Goal: Information Seeking & Learning: Learn about a topic

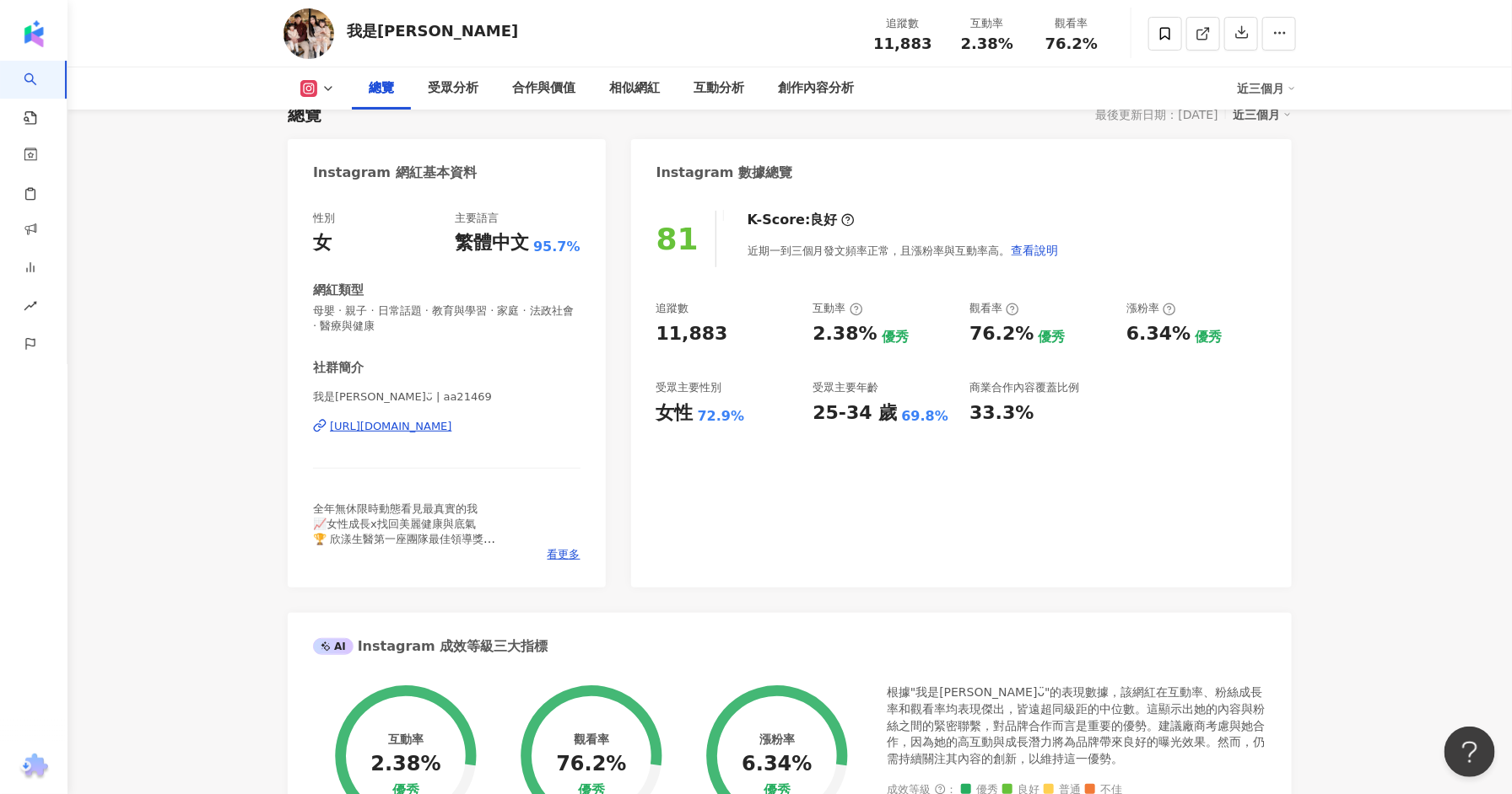
scroll to position [179, 0]
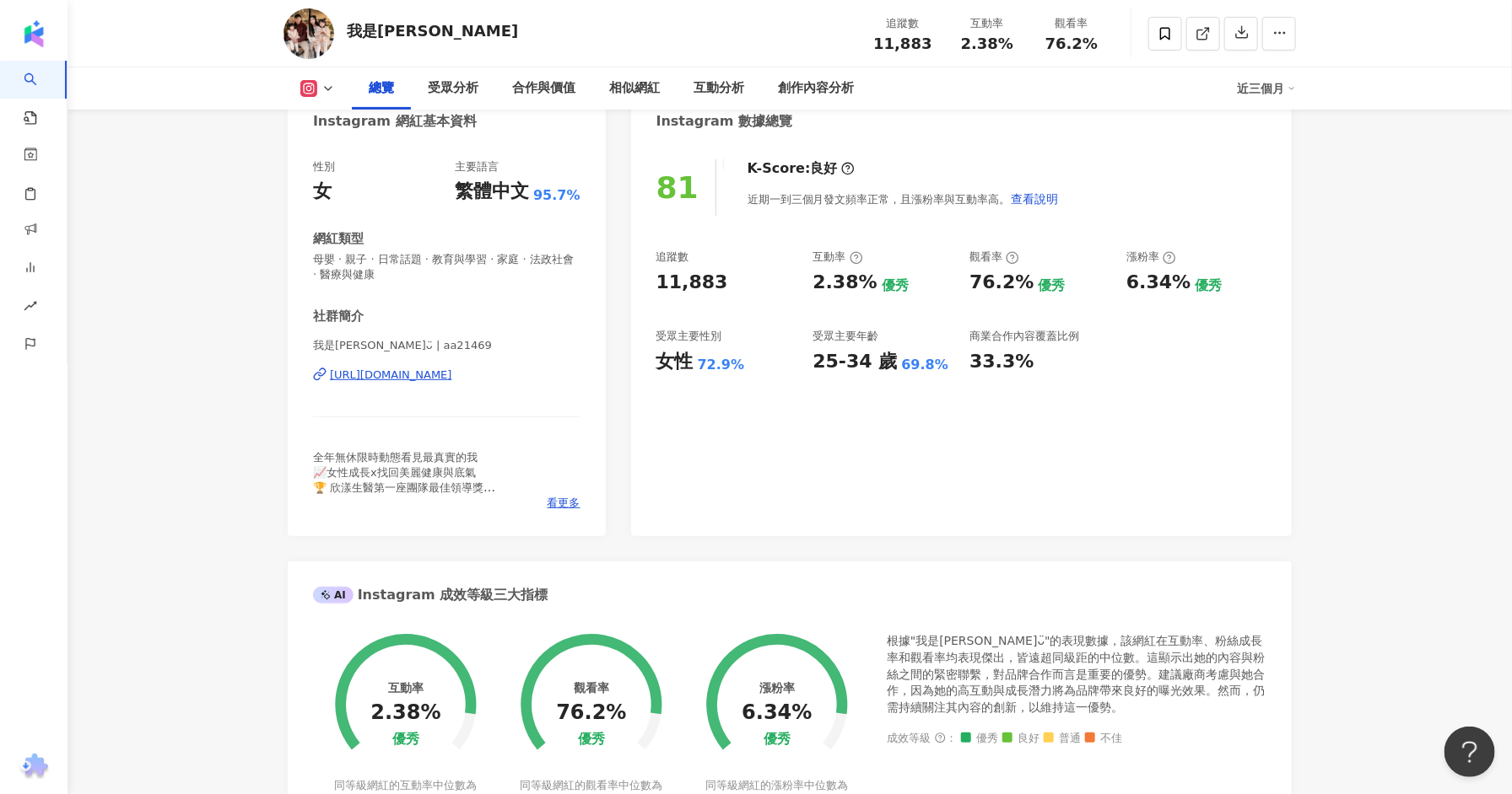
click at [435, 371] on div "https://www.instagram.com/aa21469/" at bounding box center [392, 376] width 123 height 16
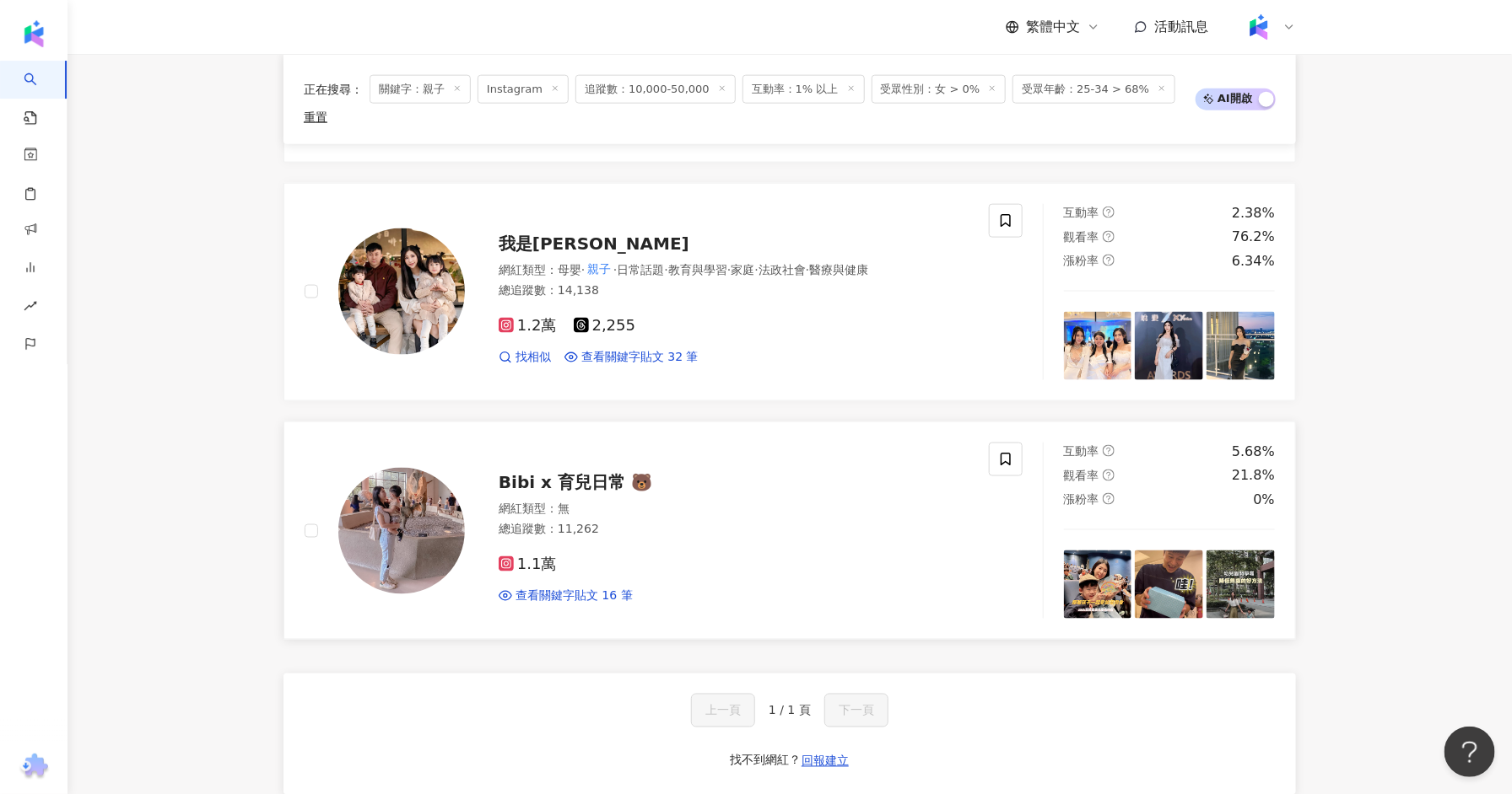
scroll to position [902, 0]
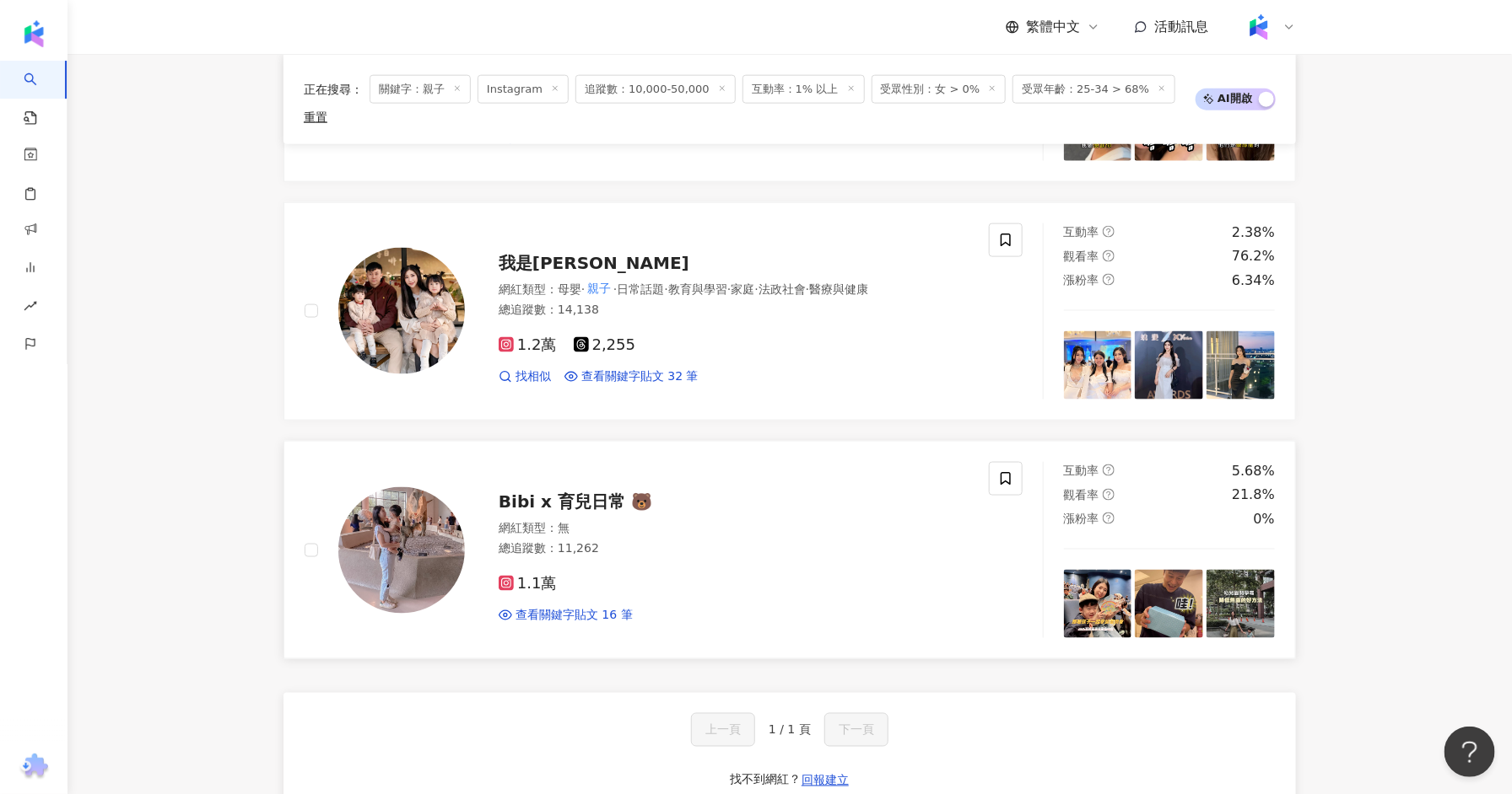
click at [568, 492] on span "Bibi x 育兒日常 🐻" at bounding box center [576, 501] width 154 height 20
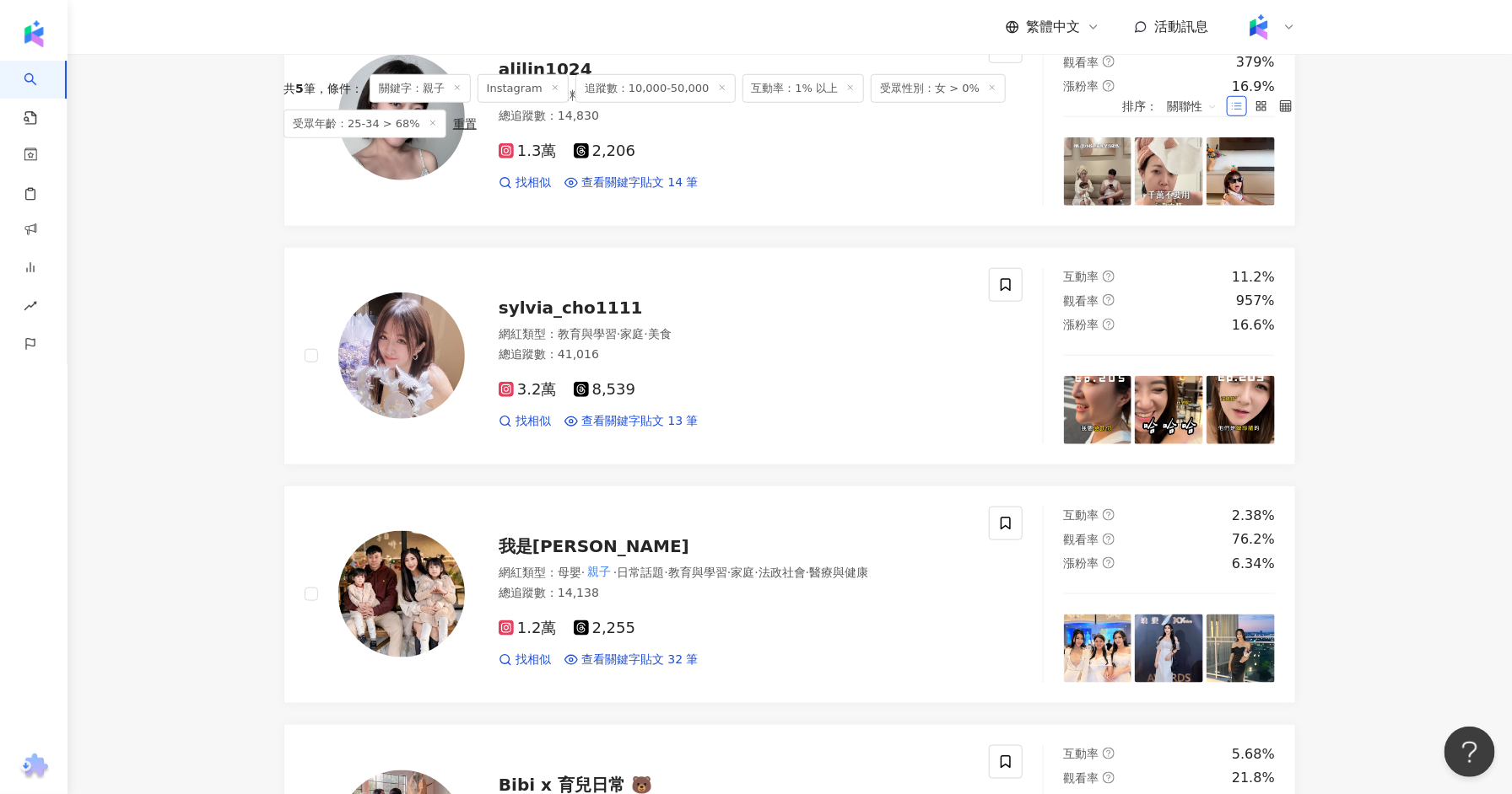
scroll to position [0, 0]
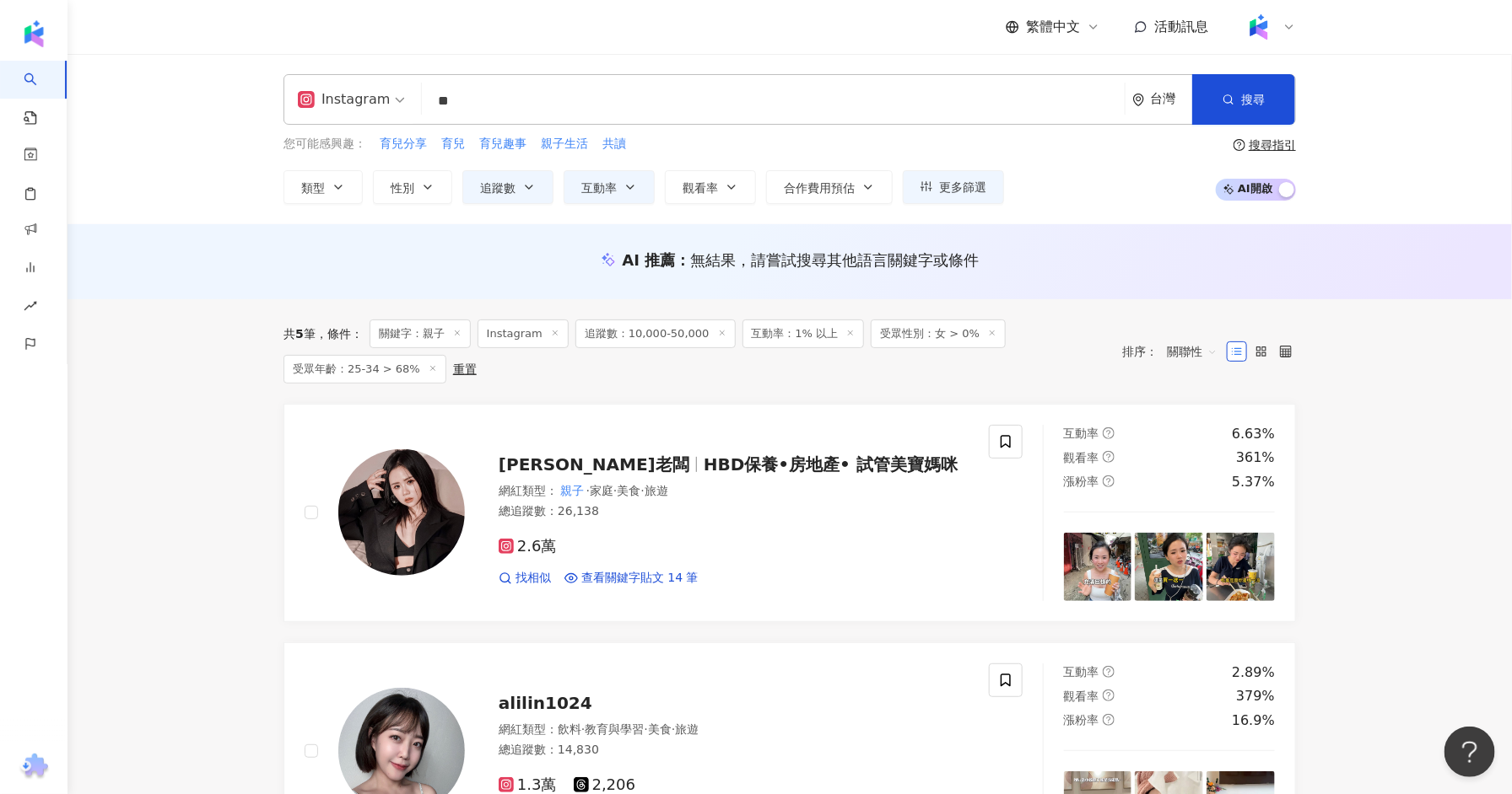
click at [462, 330] on icon at bounding box center [457, 333] width 9 height 9
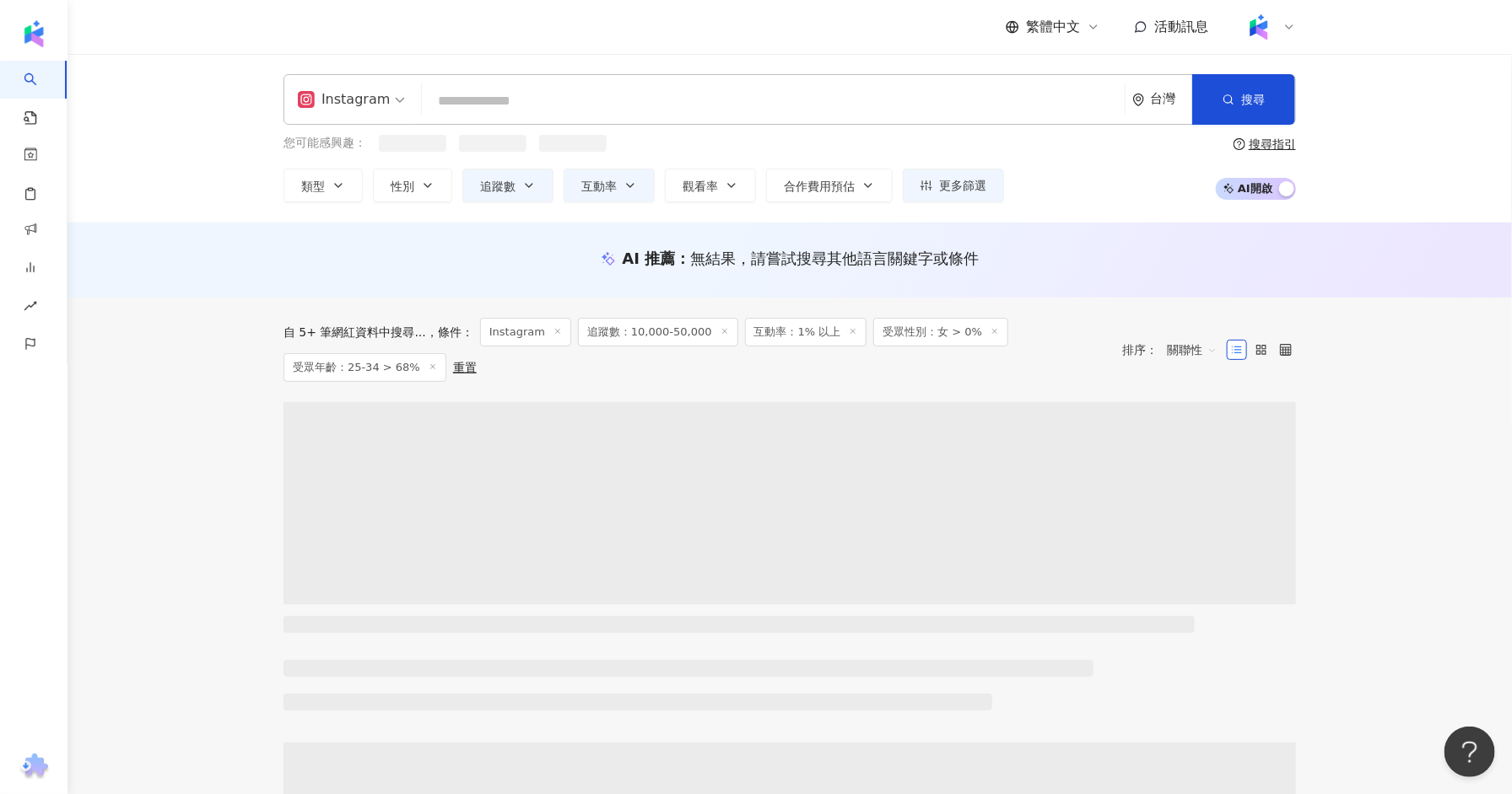
click at [514, 101] on input "search" at bounding box center [773, 101] width 689 height 32
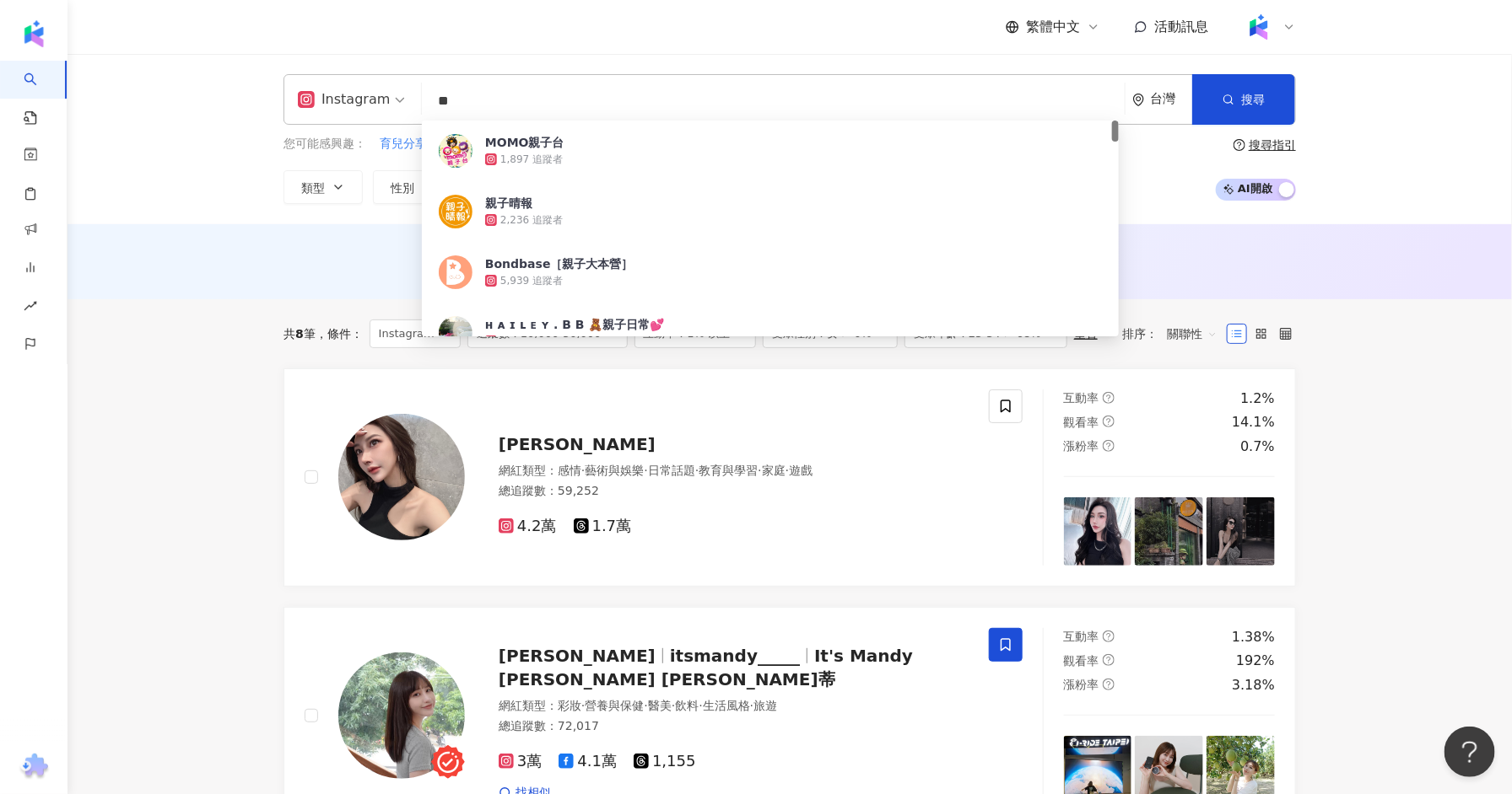
type input "*"
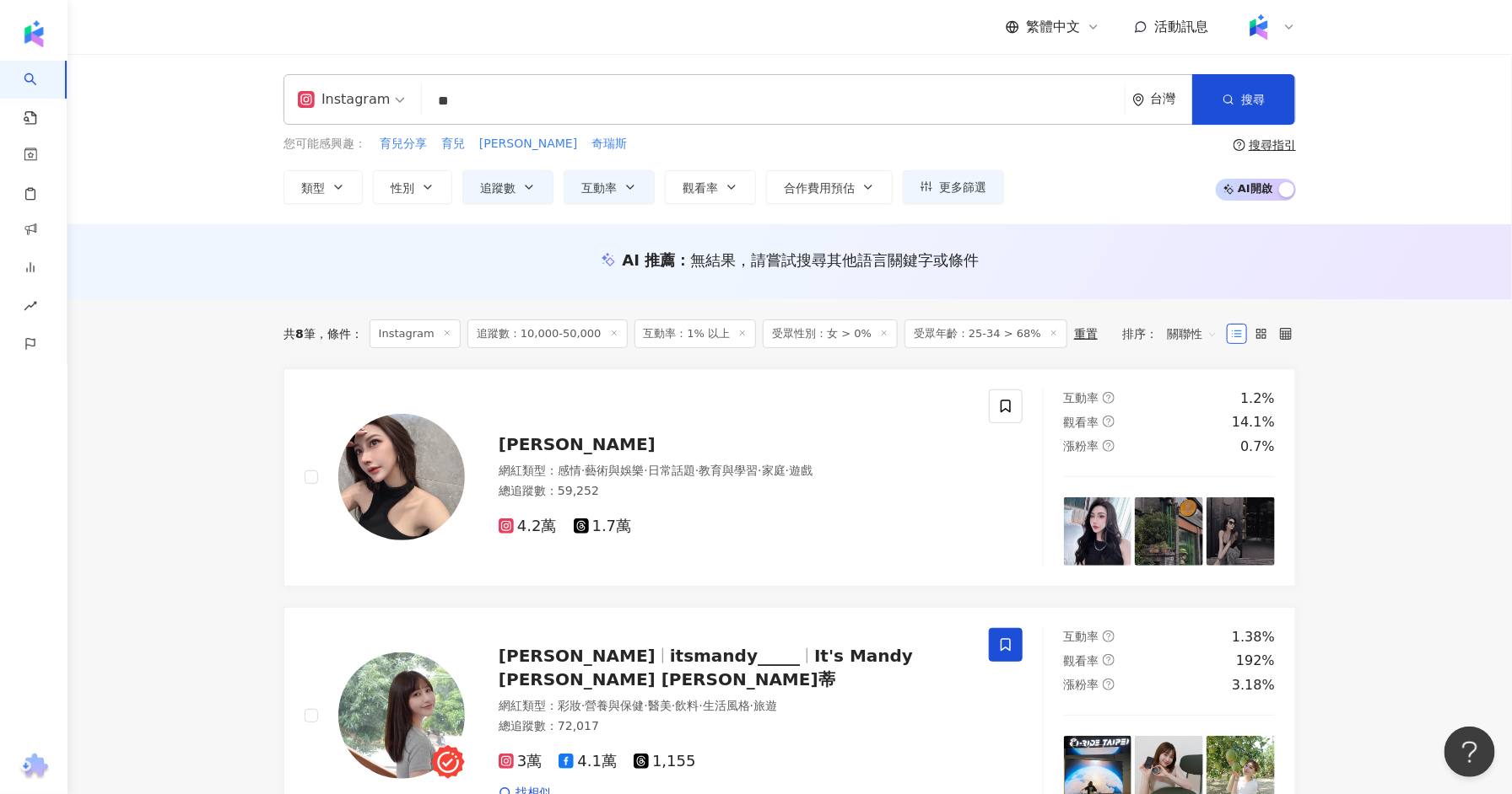
type input "**"
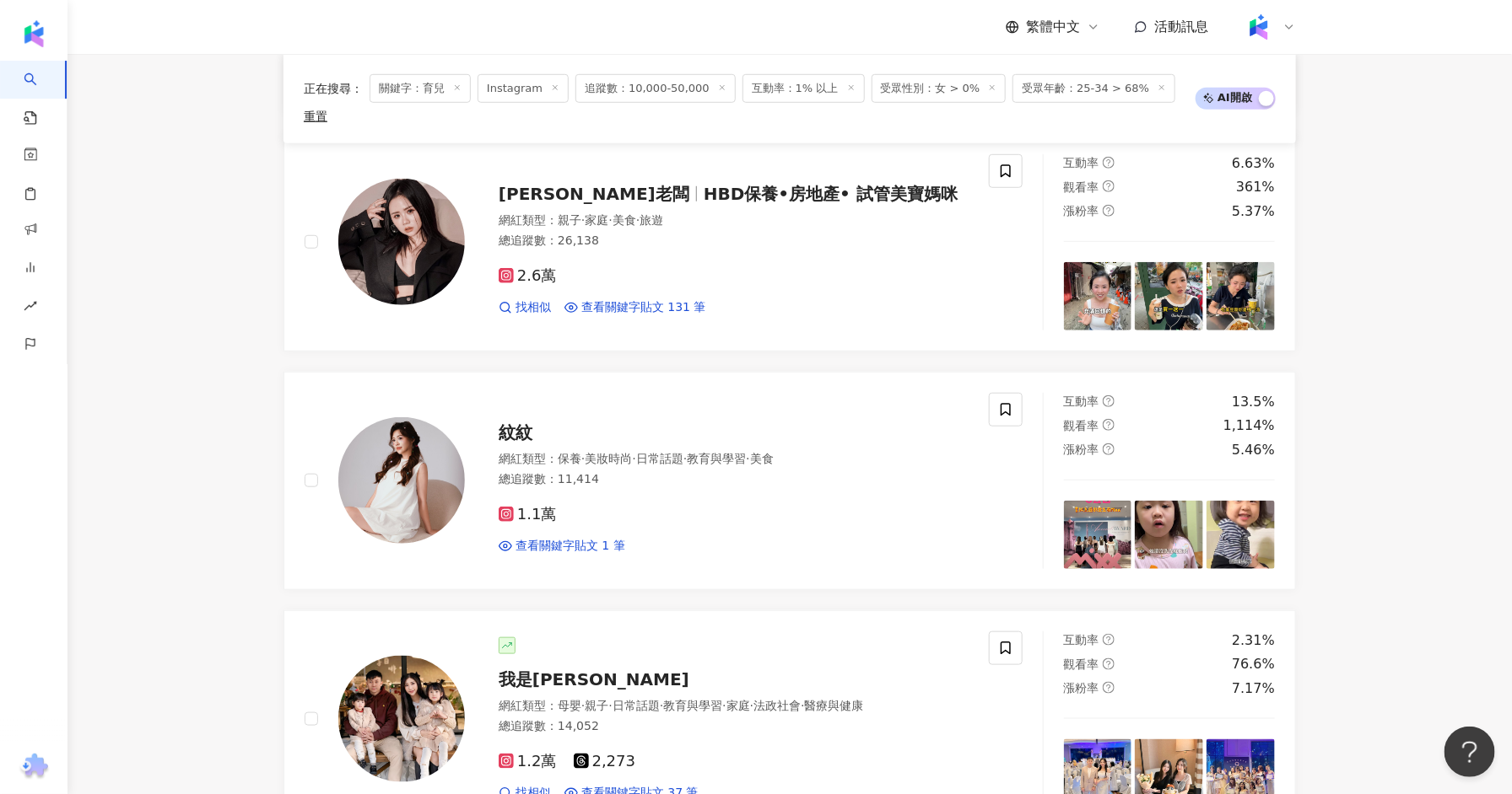
scroll to position [524, 0]
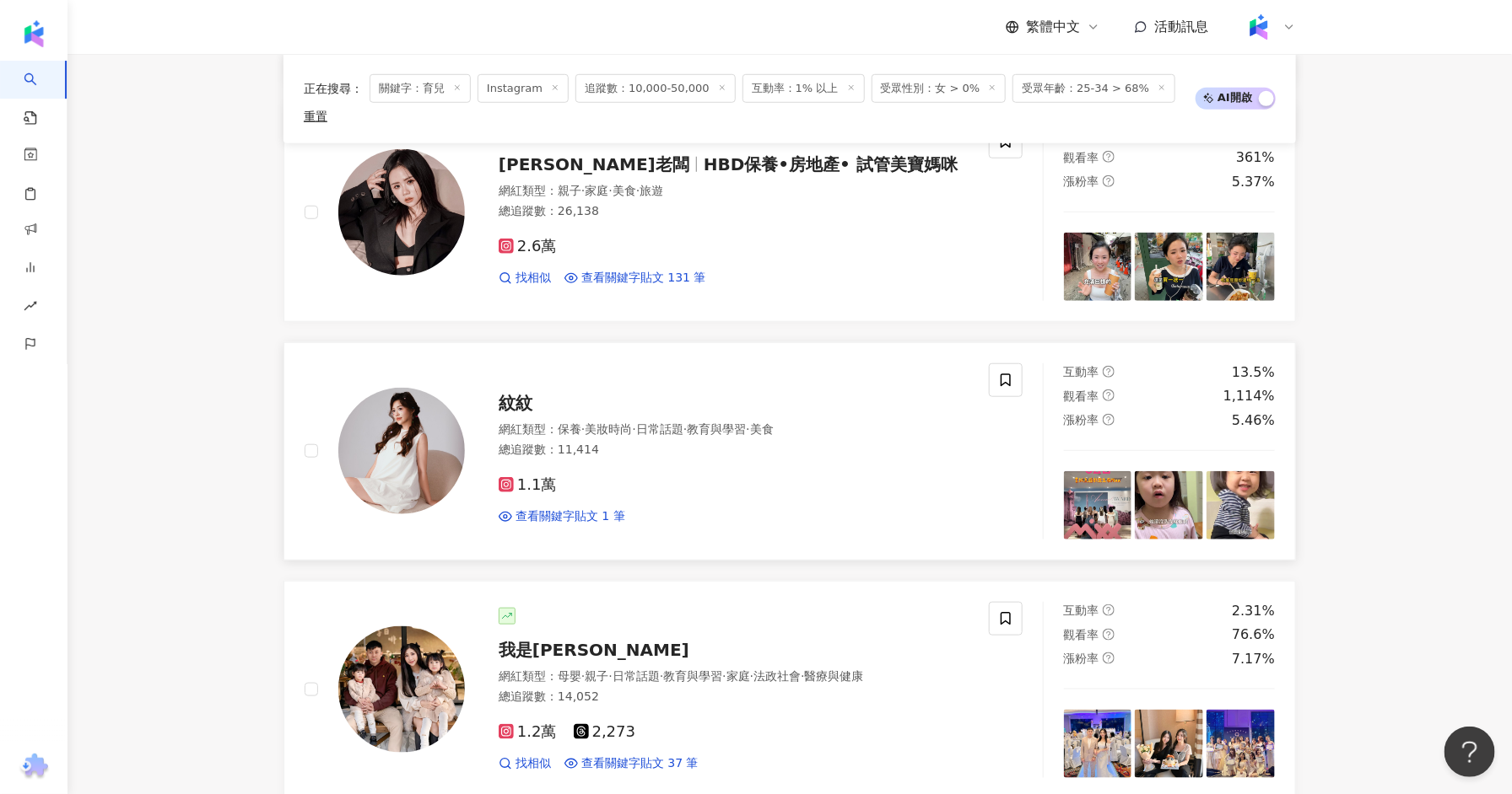
click at [516, 393] on span "紋紋" at bounding box center [515, 403] width 34 height 20
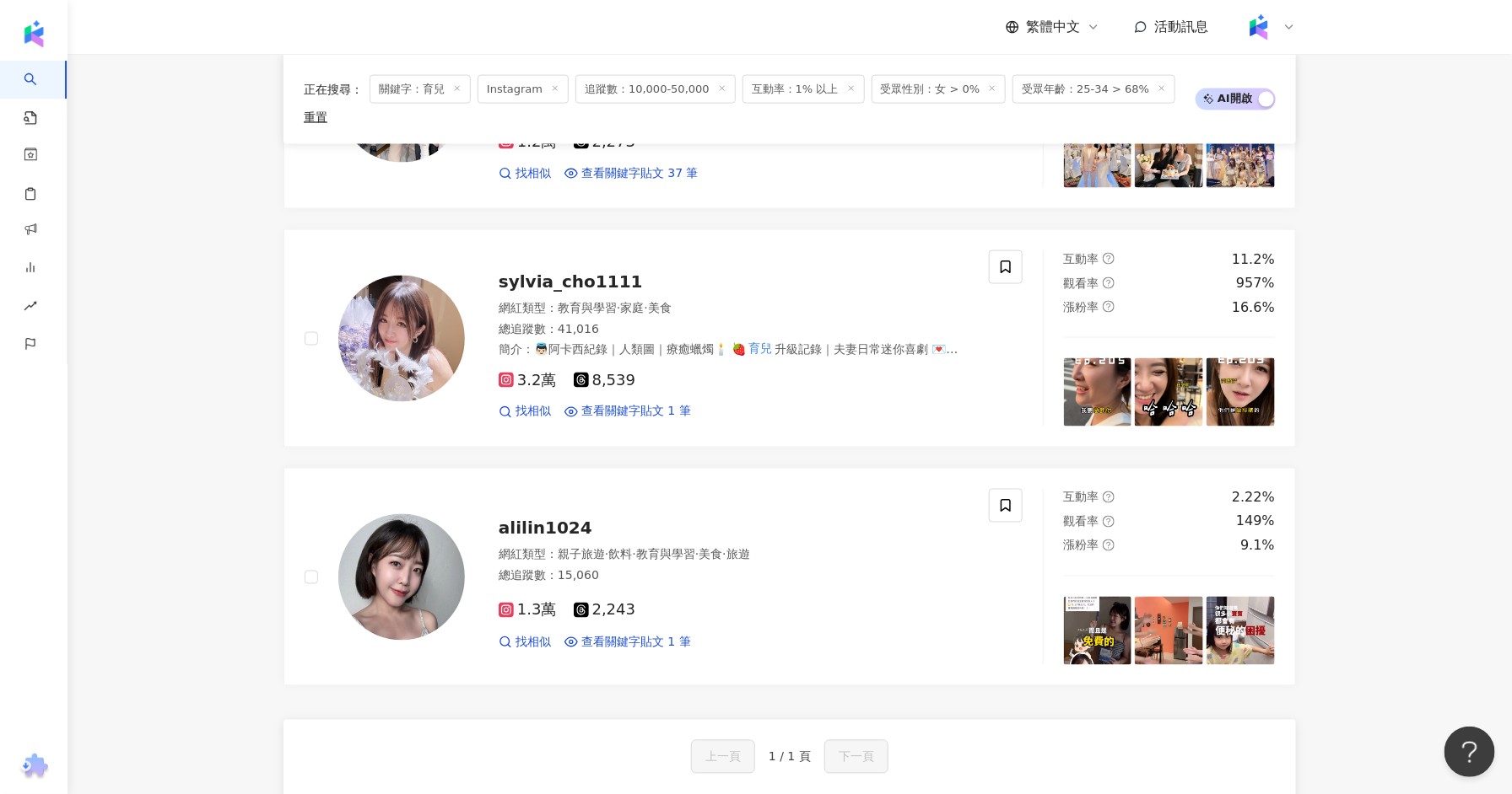
scroll to position [1115, 0]
click at [604, 270] on span "sylvia_cho1111" at bounding box center [571, 280] width 144 height 20
click at [543, 518] on span "alilin1024" at bounding box center [545, 527] width 93 height 20
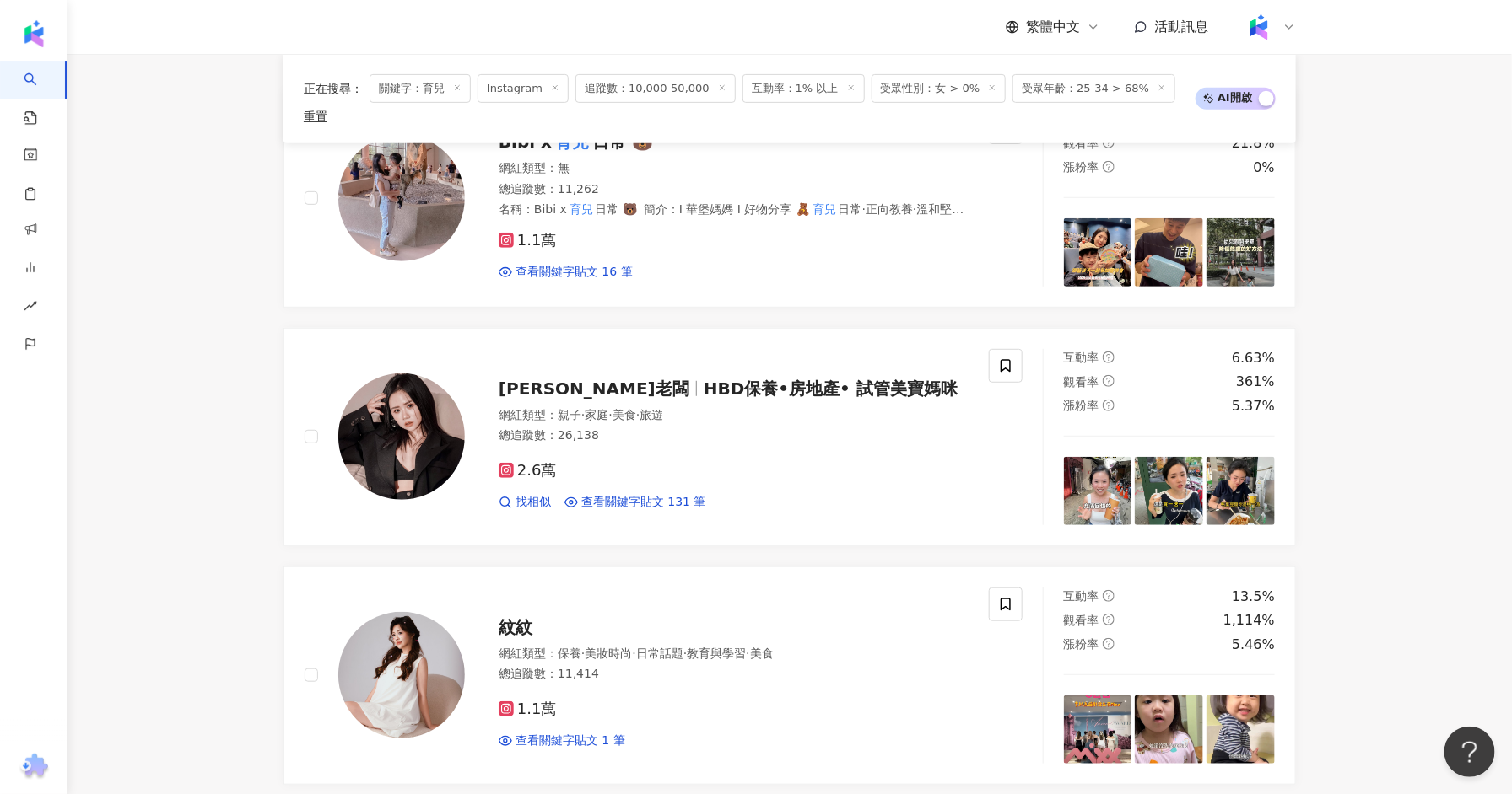
scroll to position [0, 0]
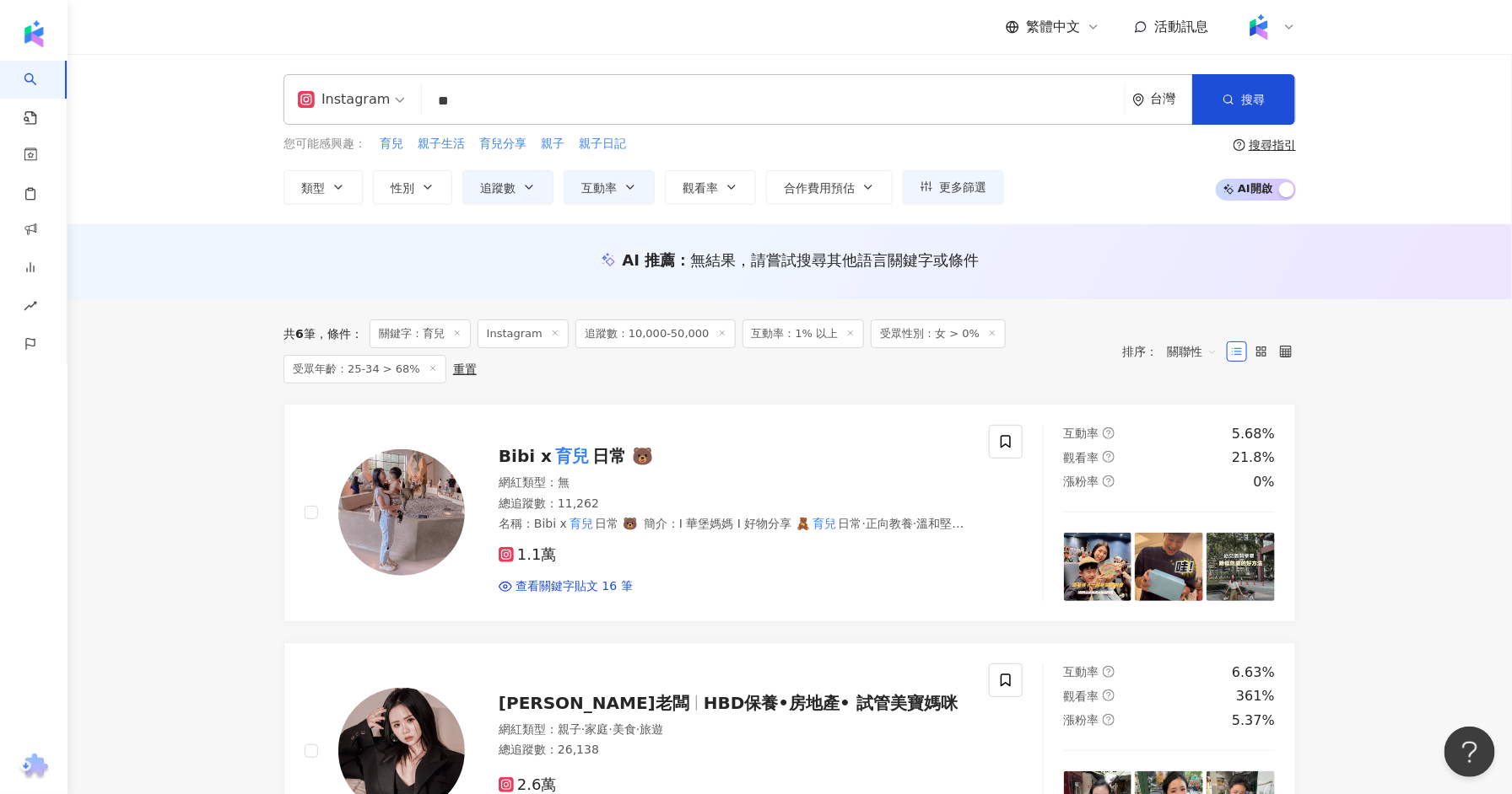
click at [846, 334] on icon at bounding box center [851, 333] width 9 height 9
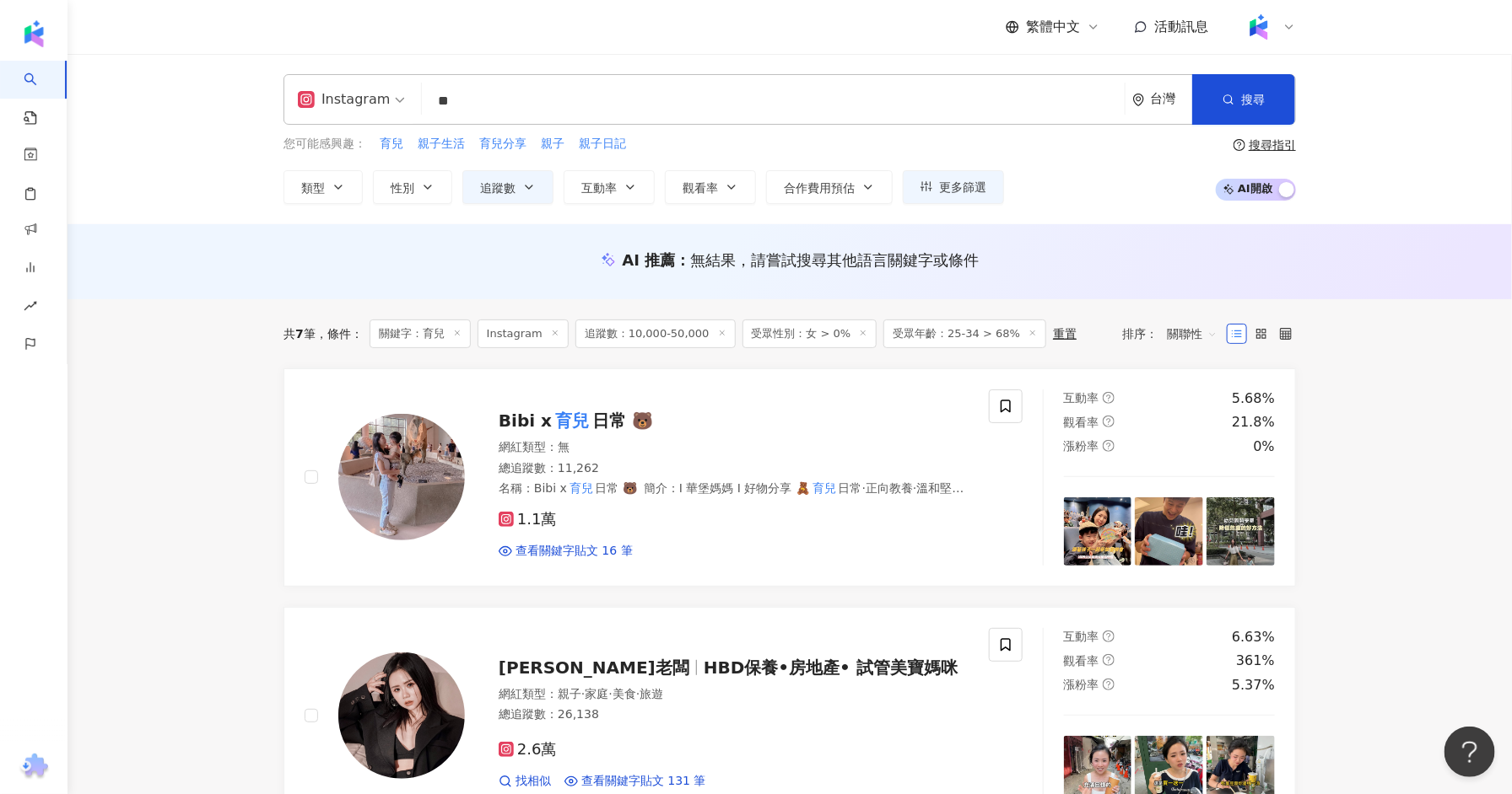
click at [458, 332] on icon at bounding box center [457, 333] width 9 height 9
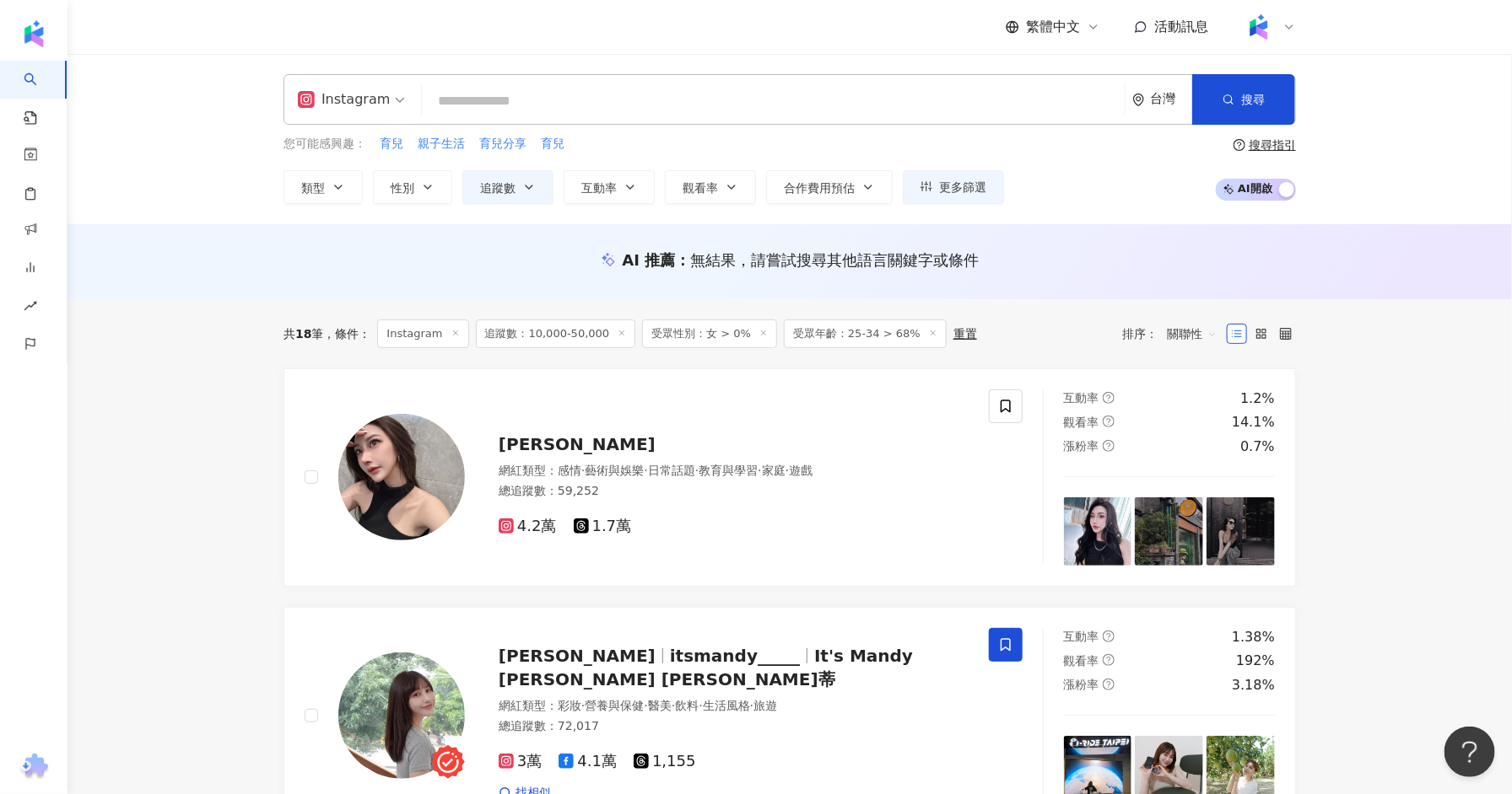
click at [540, 98] on input "search" at bounding box center [773, 101] width 689 height 32
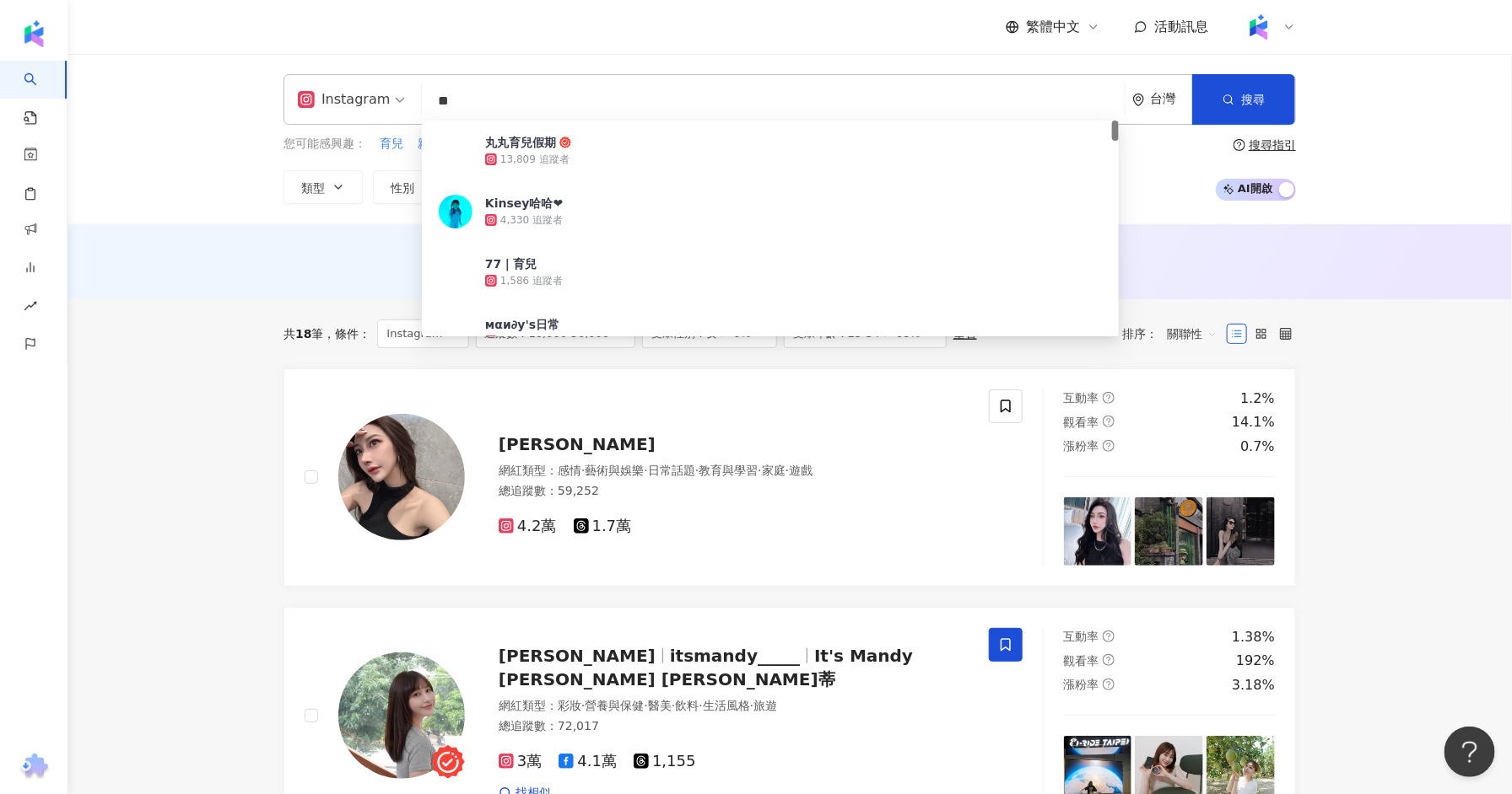
type input "*"
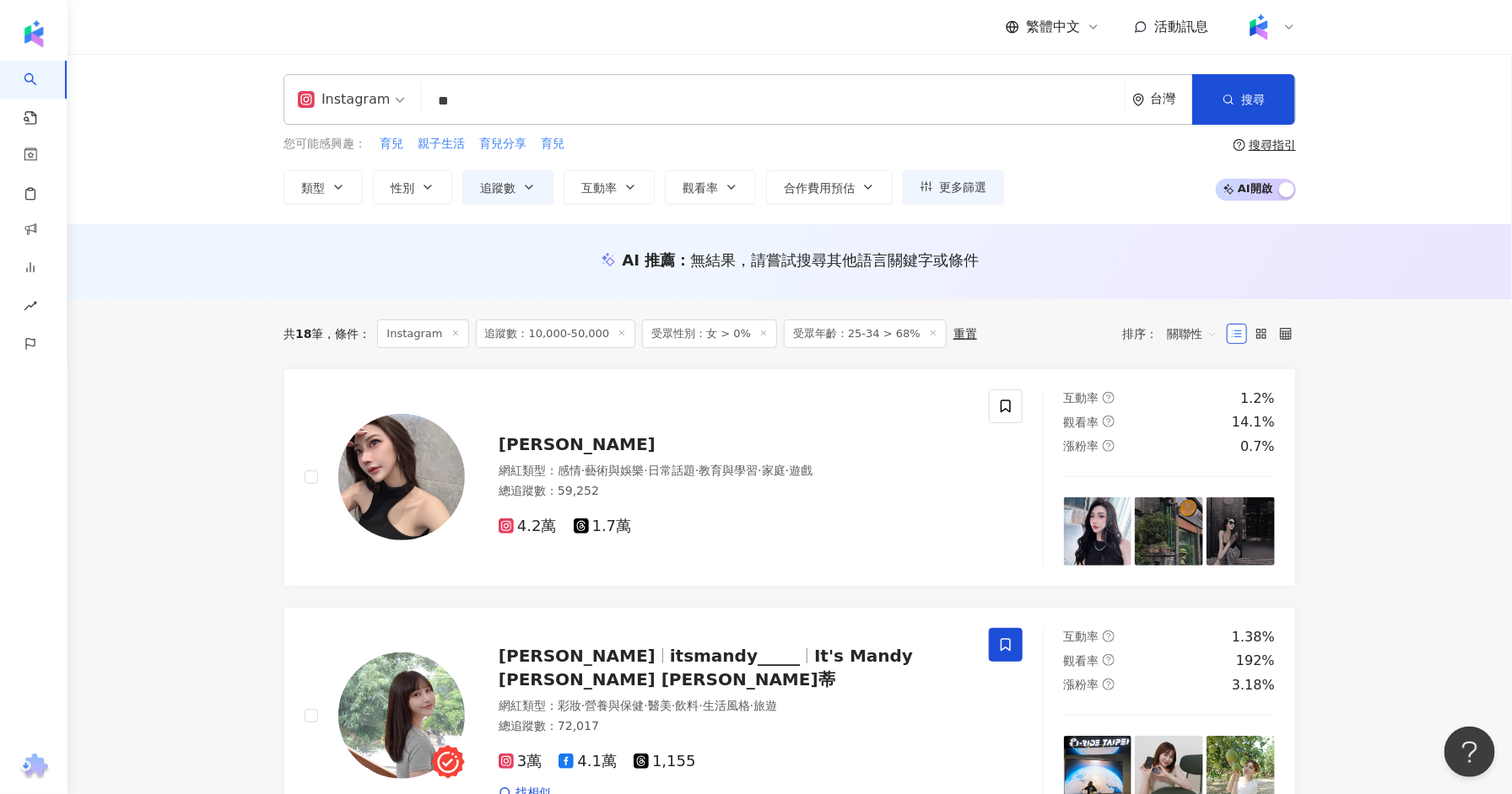
type input "**"
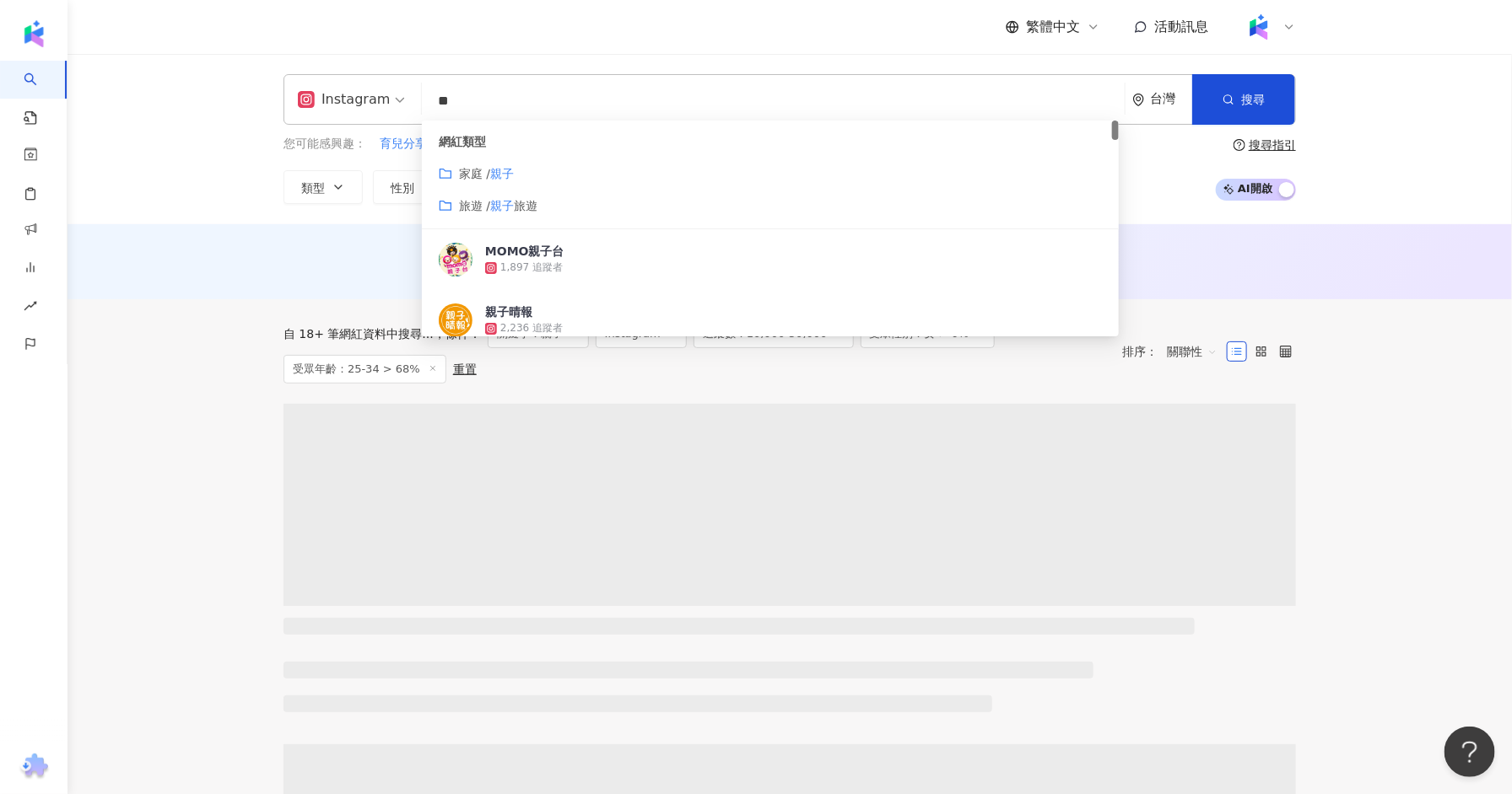
click at [182, 298] on div "AI 推薦 ： 無結果，請嘗試搜尋其他語言關鍵字或條件" at bounding box center [789, 262] width 1445 height 75
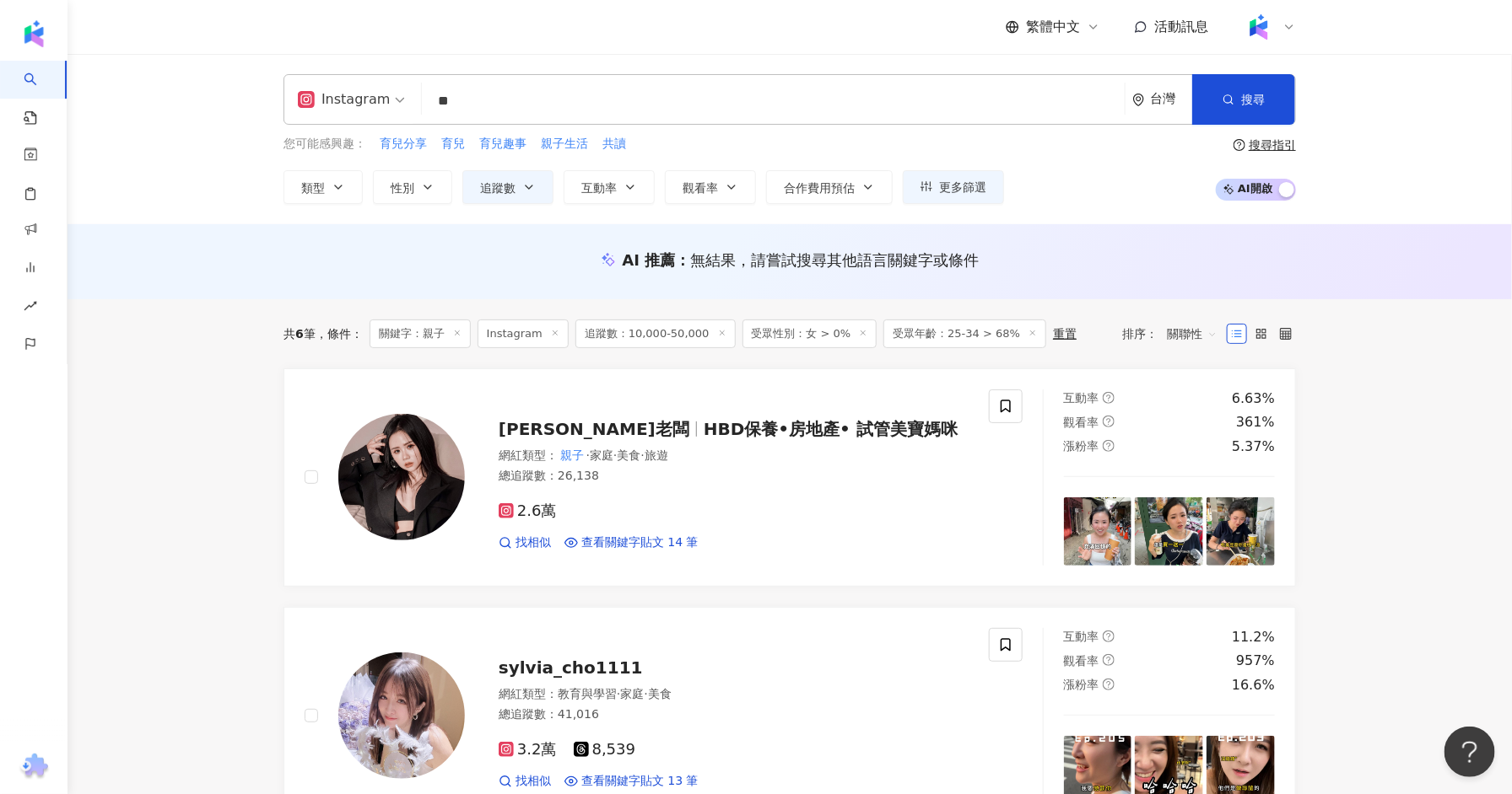
click at [577, 114] on input "**" at bounding box center [773, 101] width 689 height 32
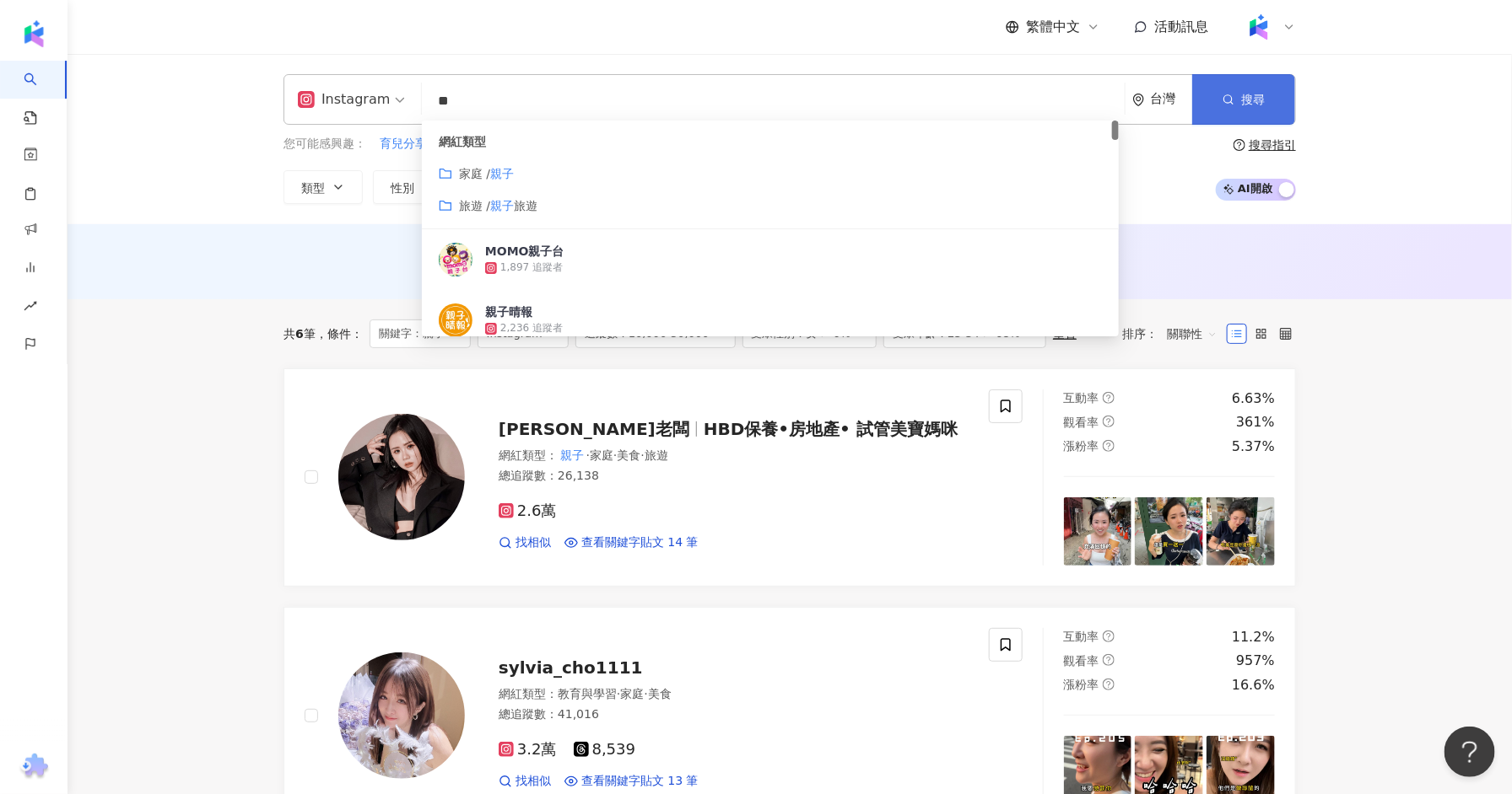
click at [1210, 100] on button "搜尋" at bounding box center [1243, 99] width 103 height 51
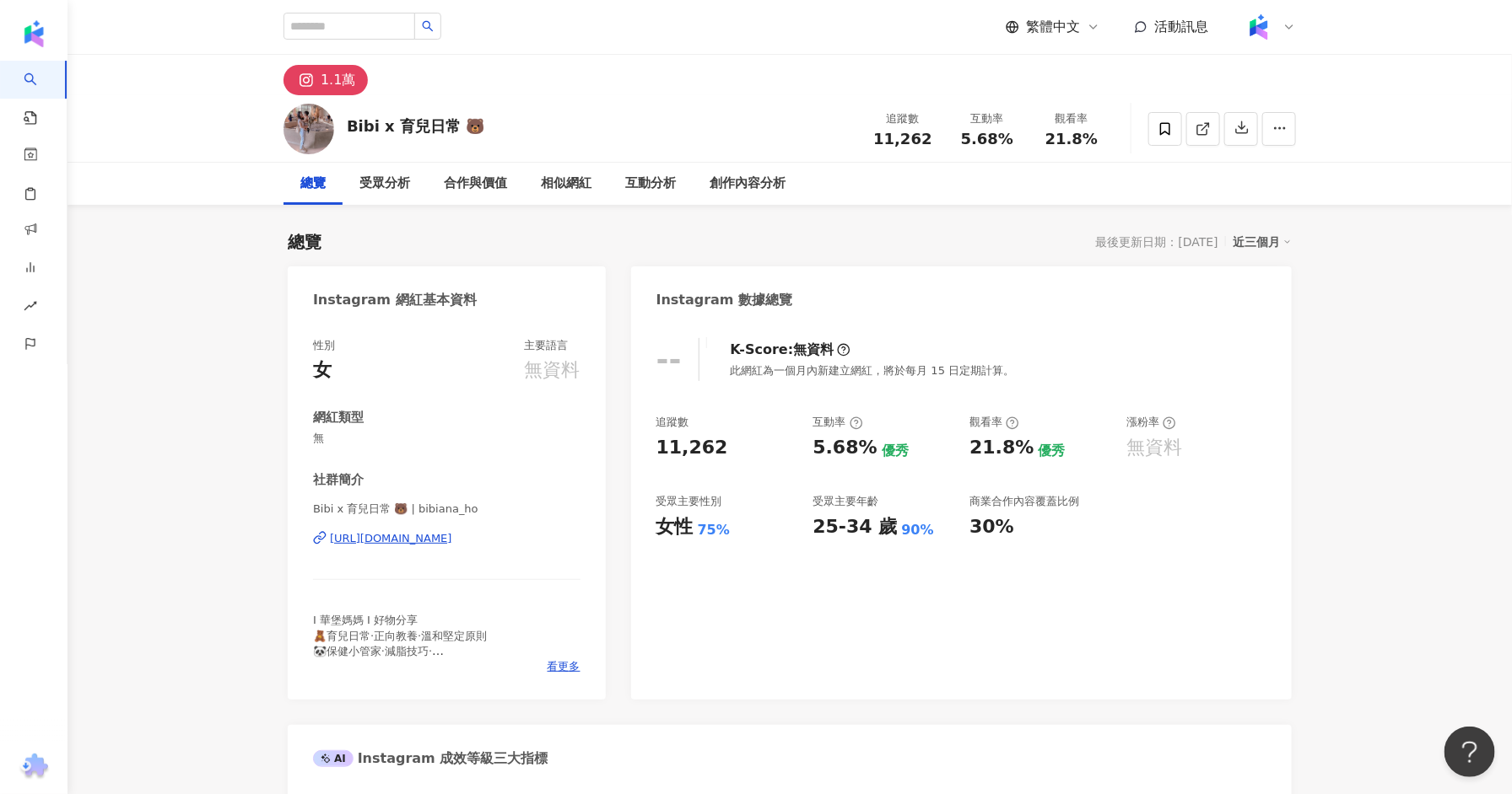
click at [387, 546] on div "Bibi x 育兒日常 🐻 | bibiana_ho https://www.instagram.com/bibiana_ho" at bounding box center [446, 551] width 267 height 98
click at [403, 537] on div "https://www.instagram.com/bibiana_ho" at bounding box center [392, 539] width 123 height 16
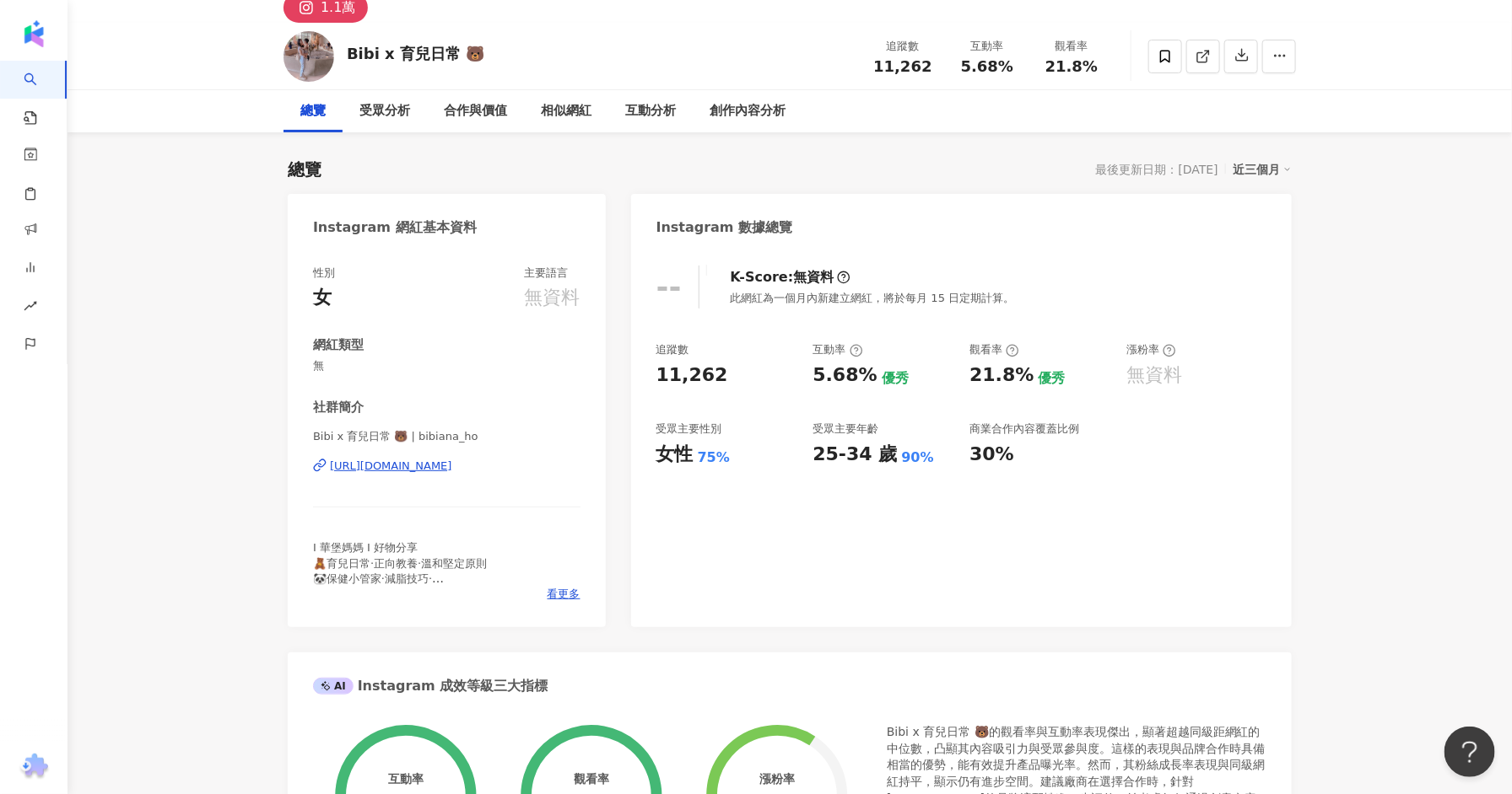
scroll to position [187, 0]
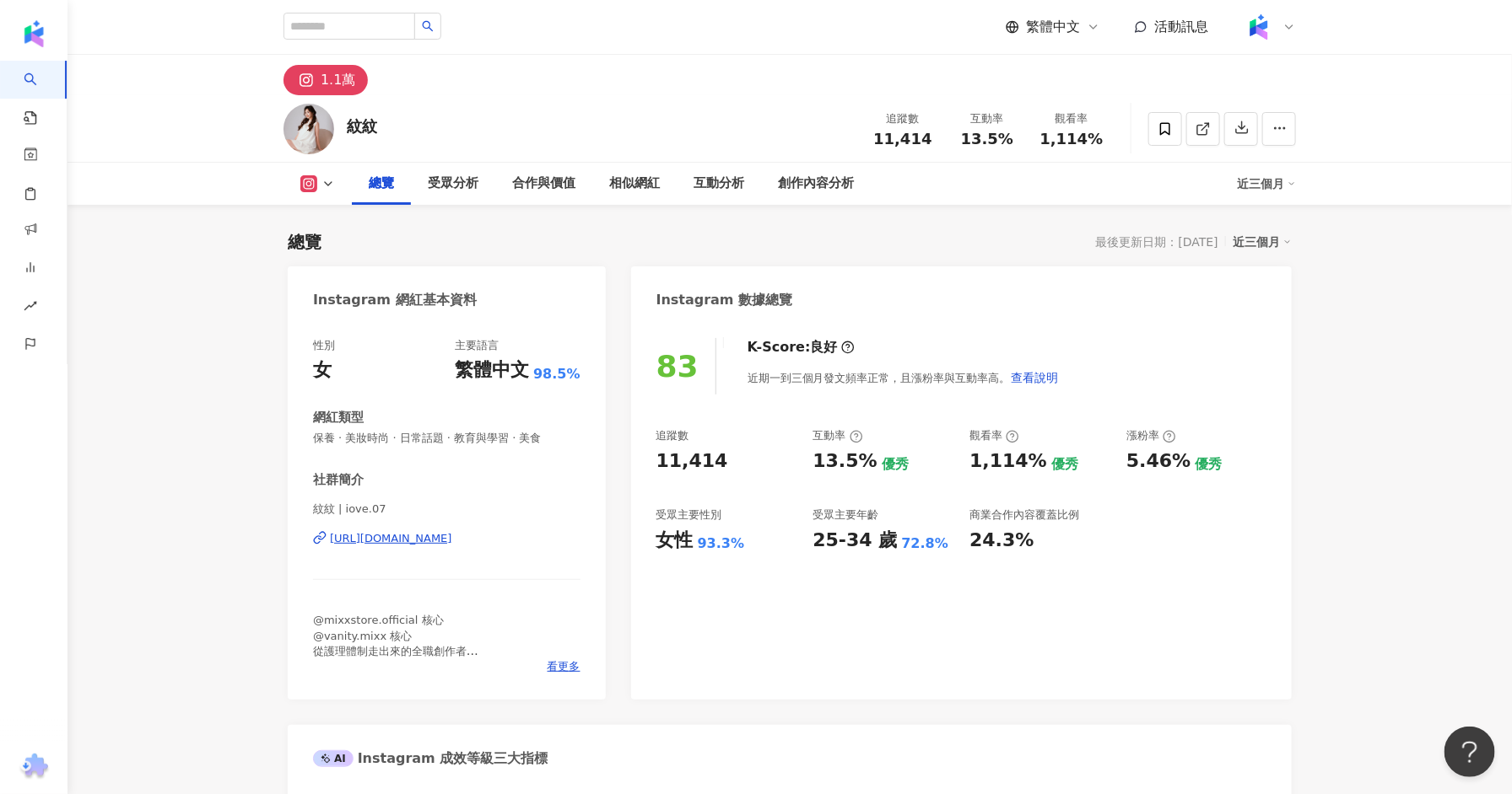
click at [452, 543] on div "https://www.instagram.com/iove.07/" at bounding box center [392, 539] width 123 height 16
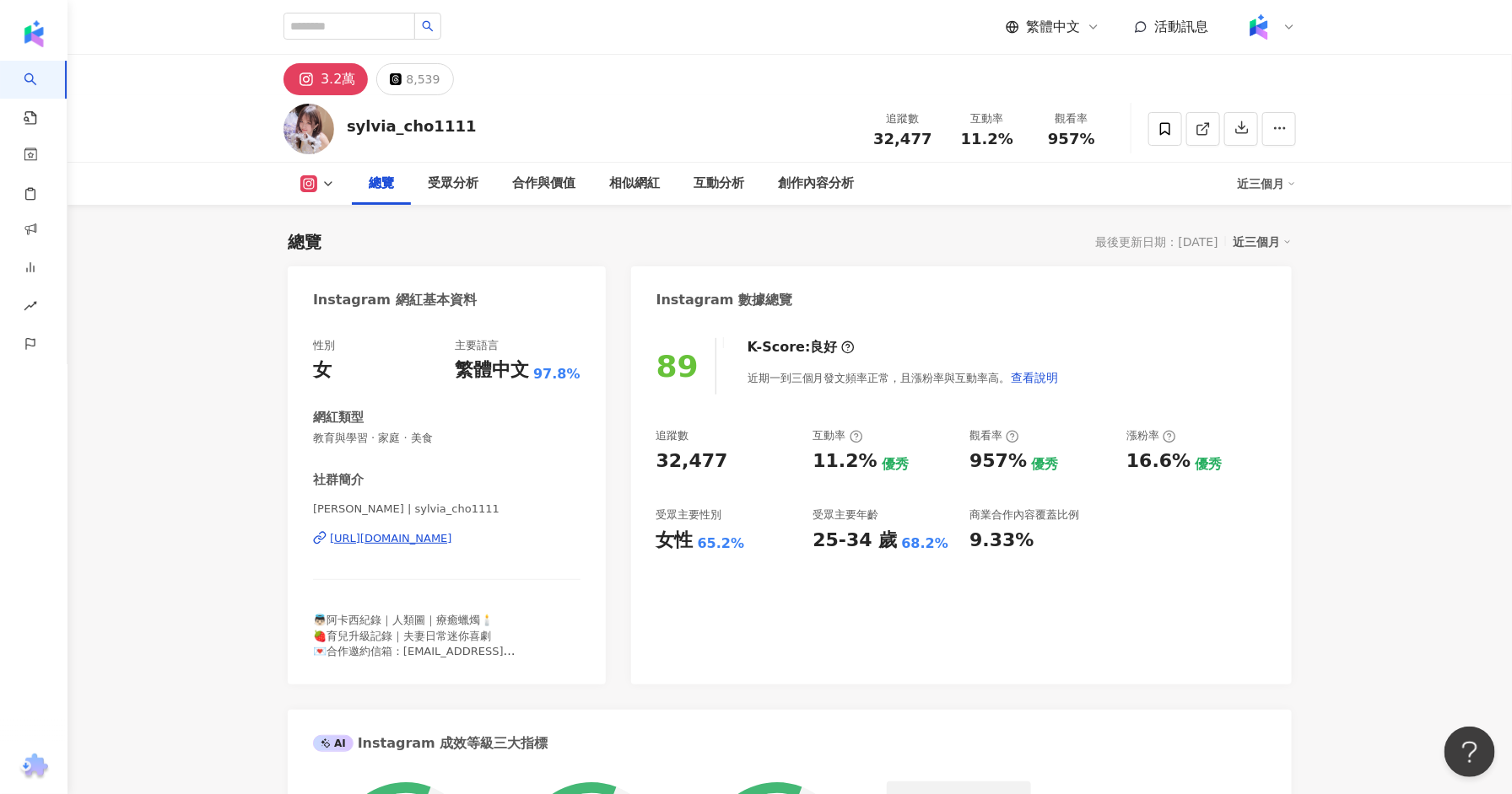
click at [396, 536] on div "[URL][DOMAIN_NAME]" at bounding box center [392, 539] width 123 height 16
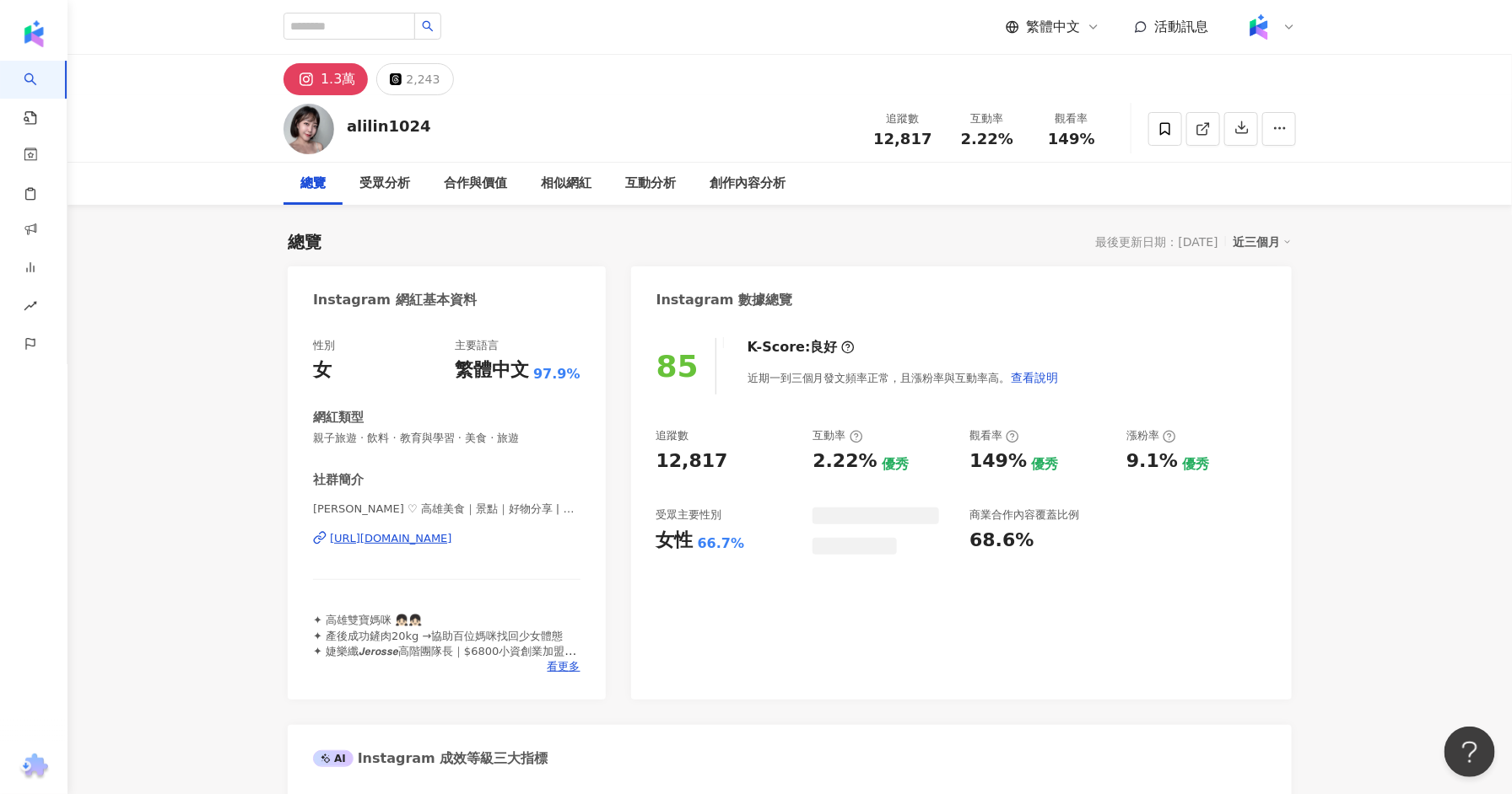
click at [405, 543] on div "[URL][DOMAIN_NAME]" at bounding box center [392, 539] width 123 height 16
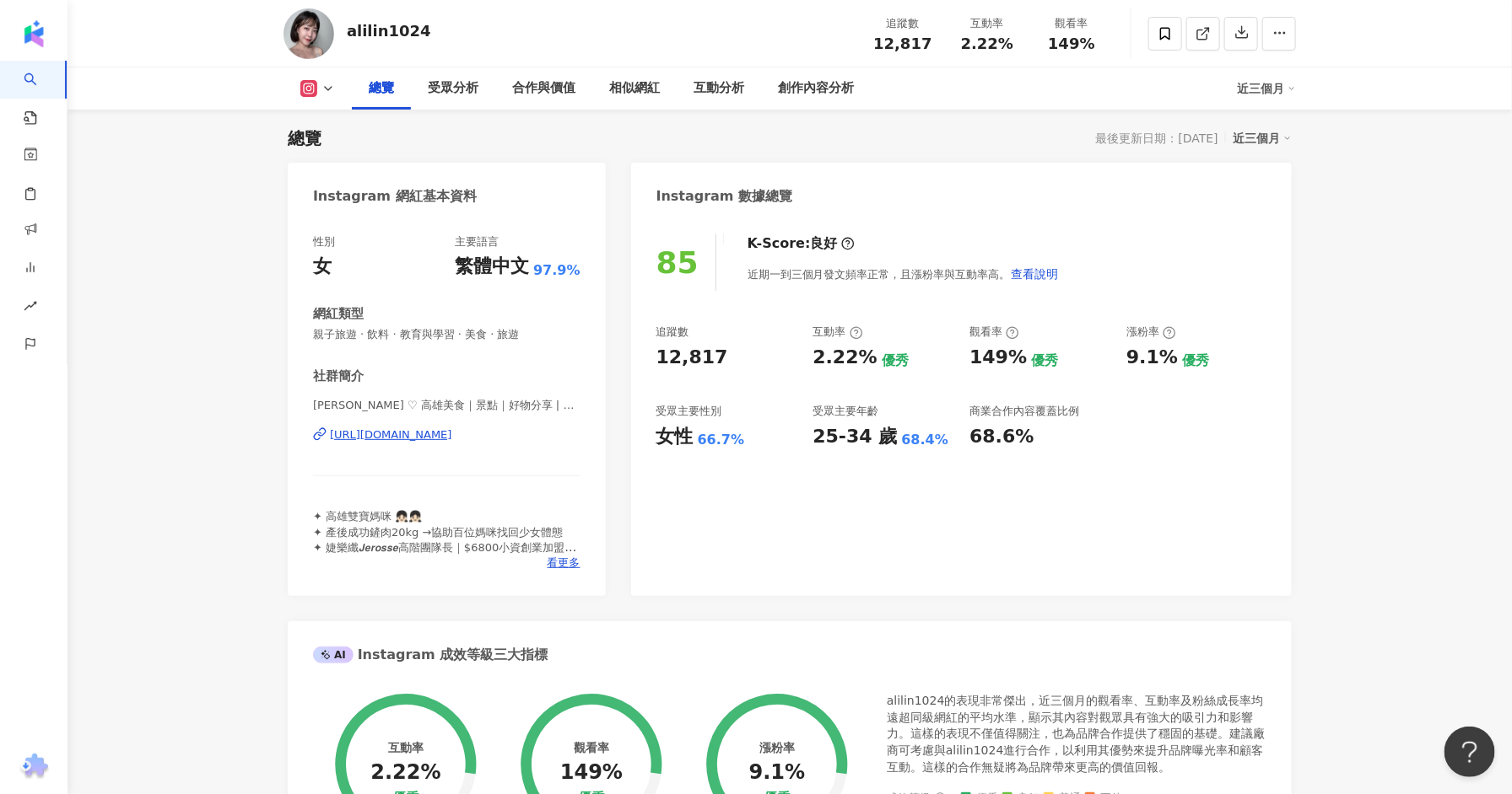
scroll to position [120, 0]
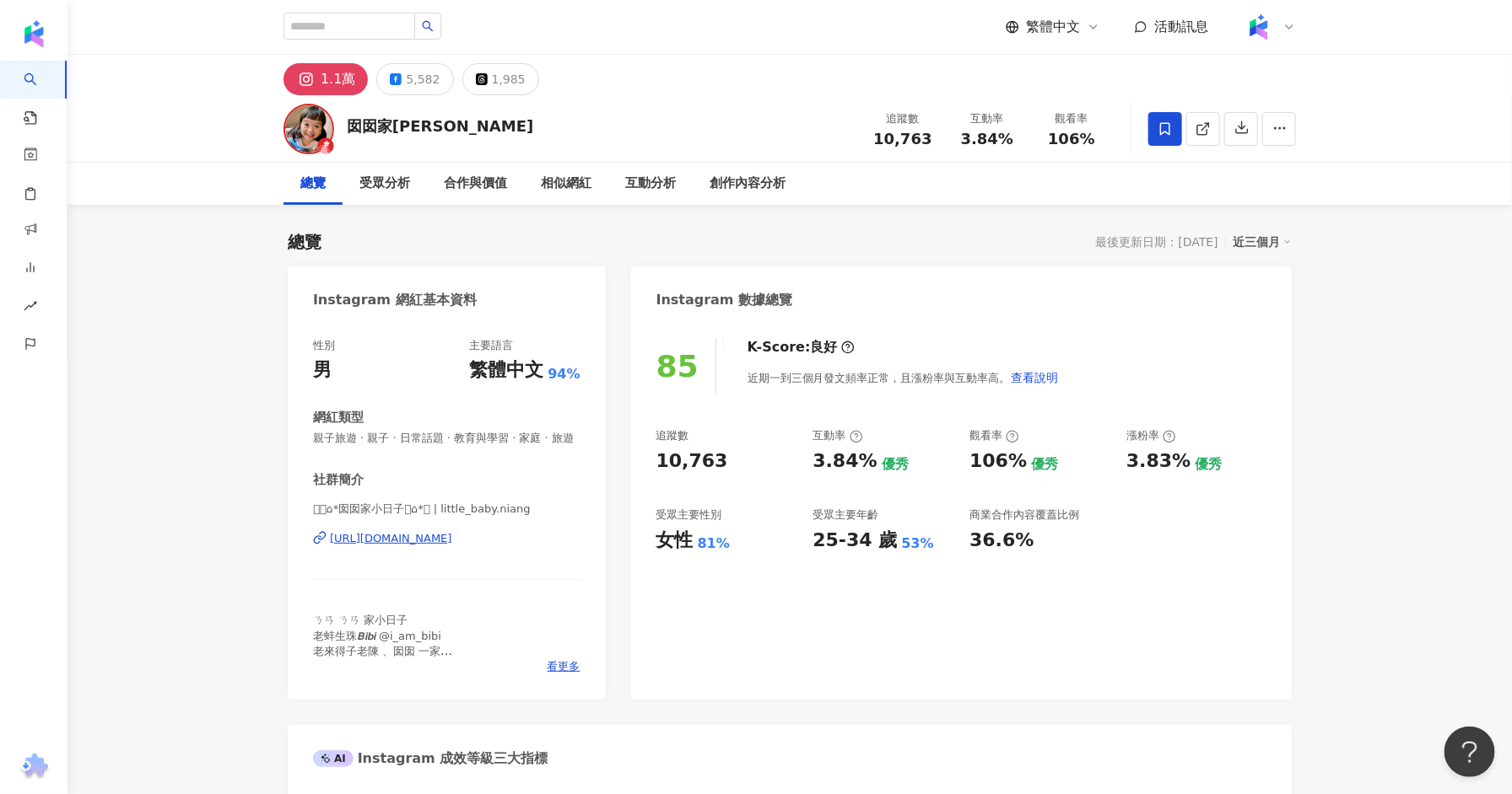
scroll to position [103, 0]
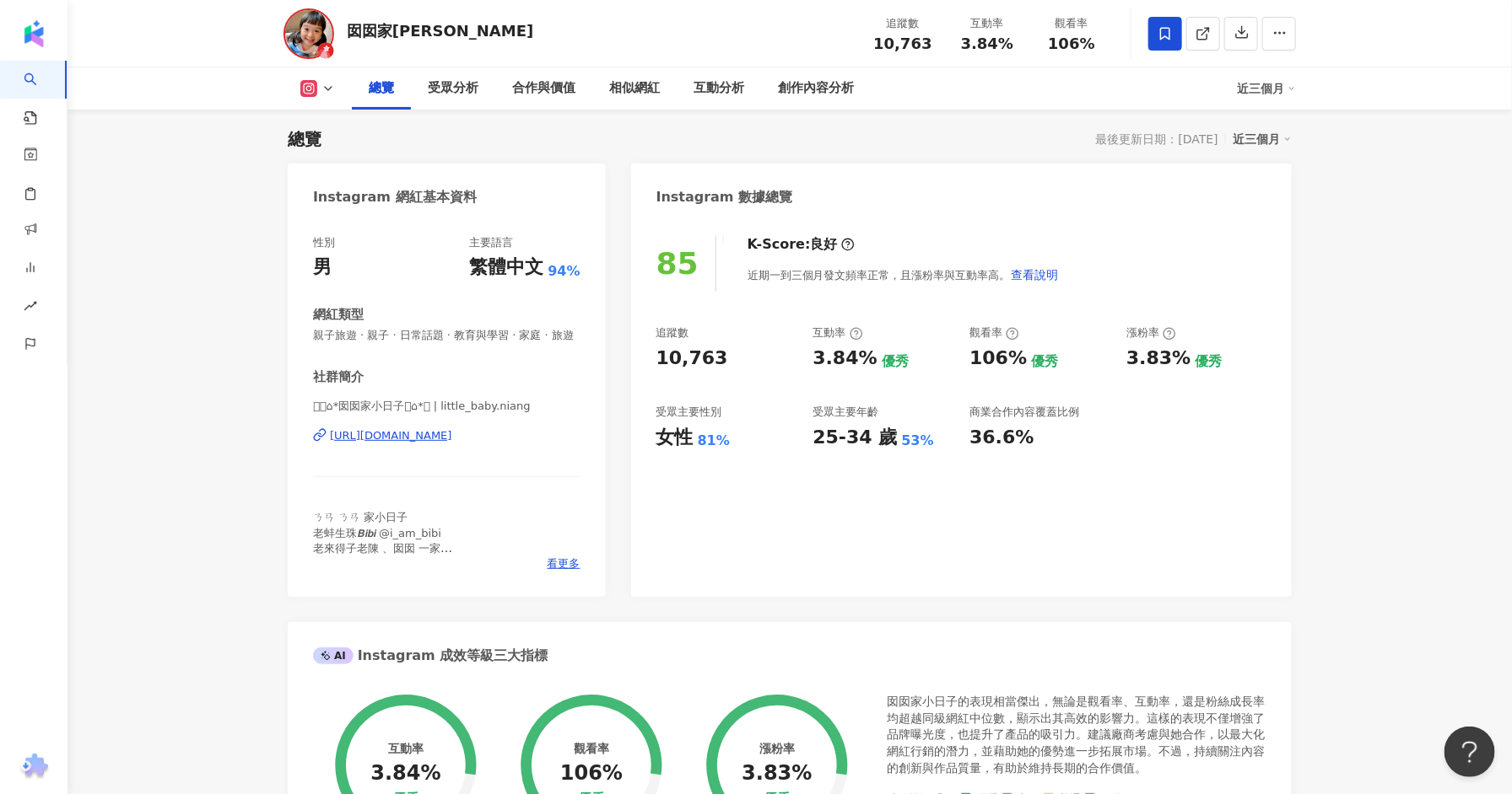
click at [441, 435] on div "https://www.instagram.com/little_baby.niang/" at bounding box center [392, 436] width 123 height 16
drag, startPoint x: 443, startPoint y: 32, endPoint x: 350, endPoint y: 37, distance: 93.1
click at [350, 37] on div "囡囡家小日子 追蹤數 10,763 互動率 3.84% 觀看率 106%" at bounding box center [789, 33] width 1080 height 67
copy div "囡囡家小日子"
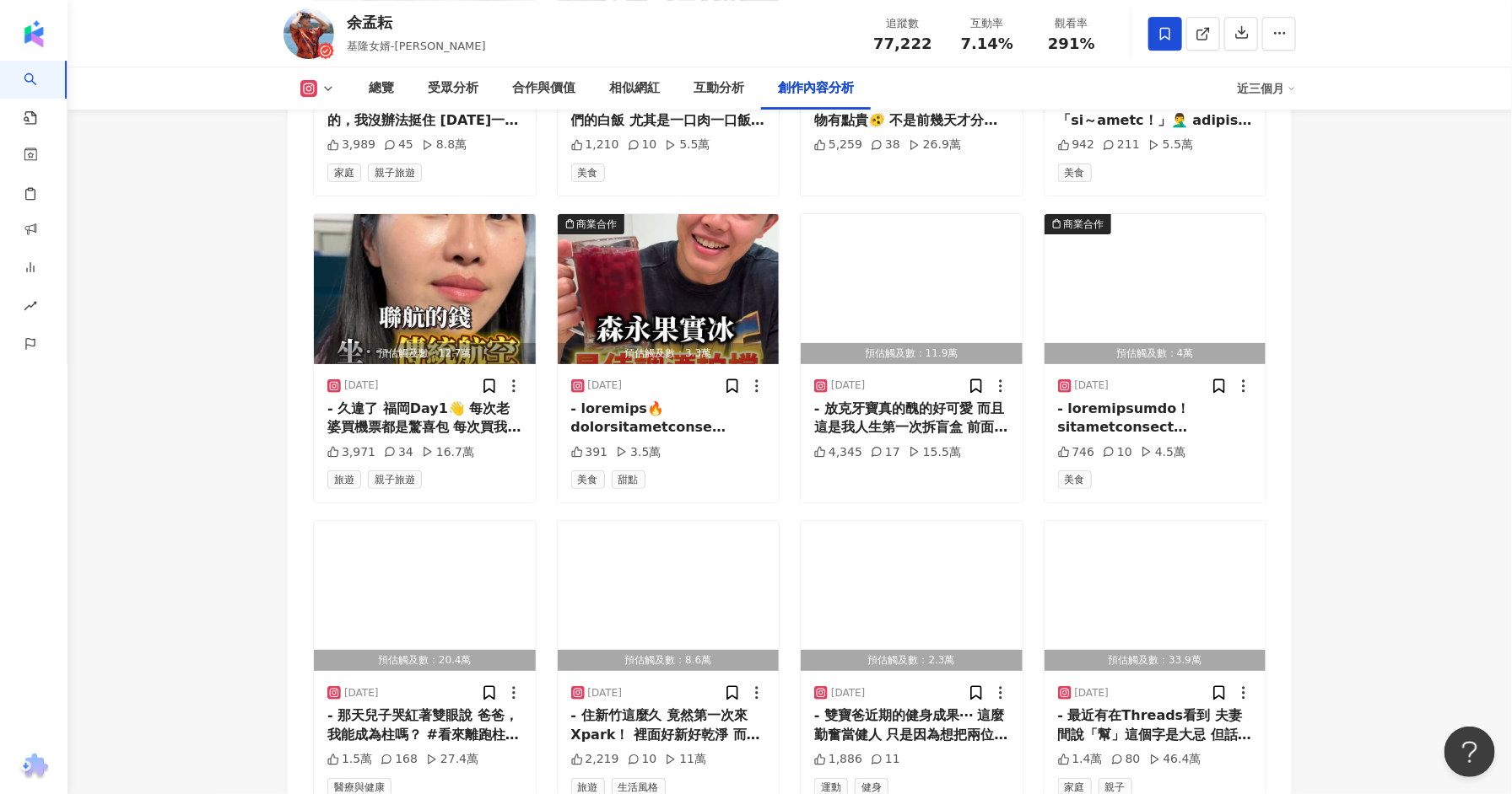
scroll to position [5624, 0]
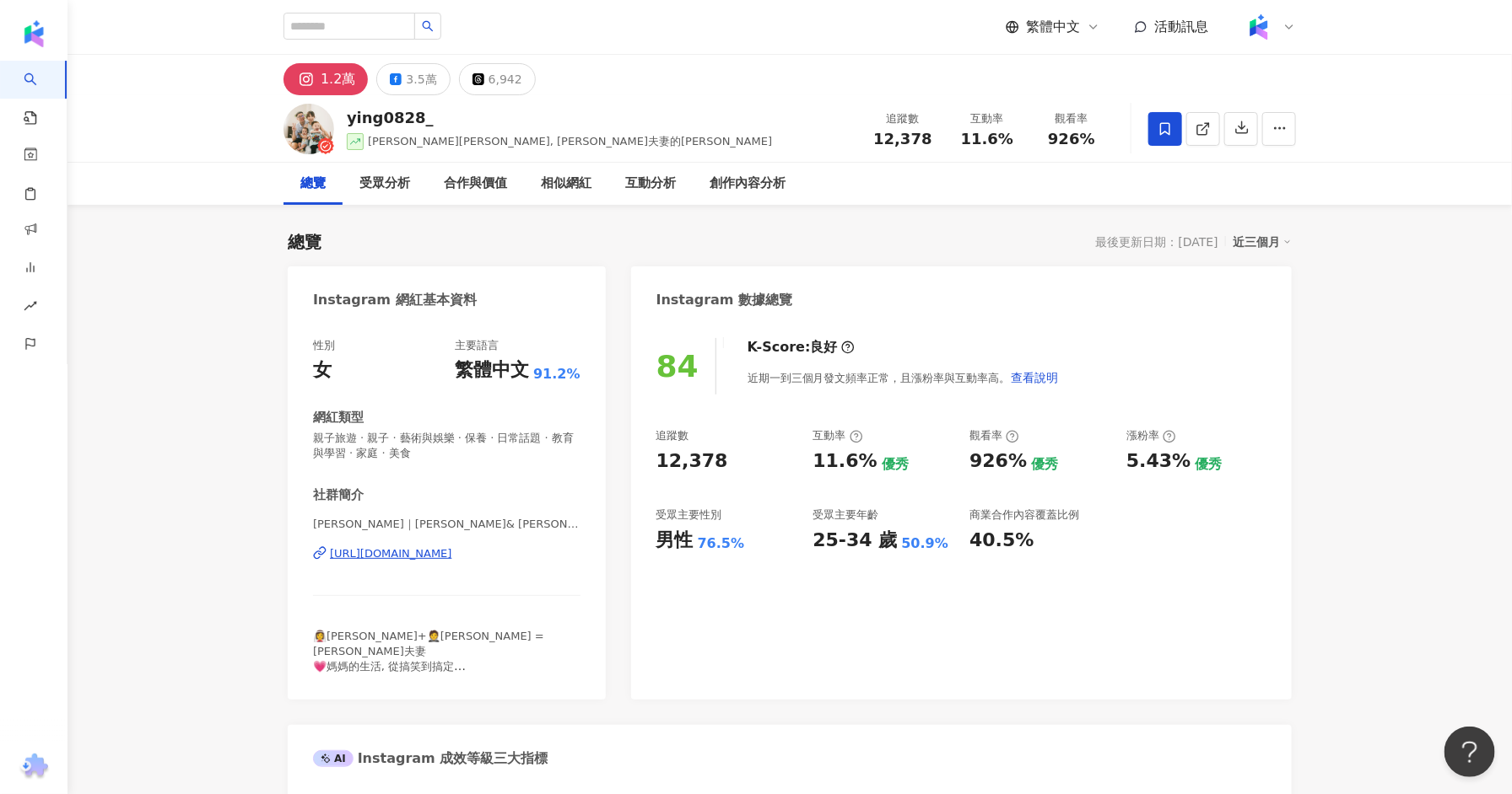
click at [431, 559] on div "https://www.instagram.com/ying0828_/" at bounding box center [392, 554] width 123 height 16
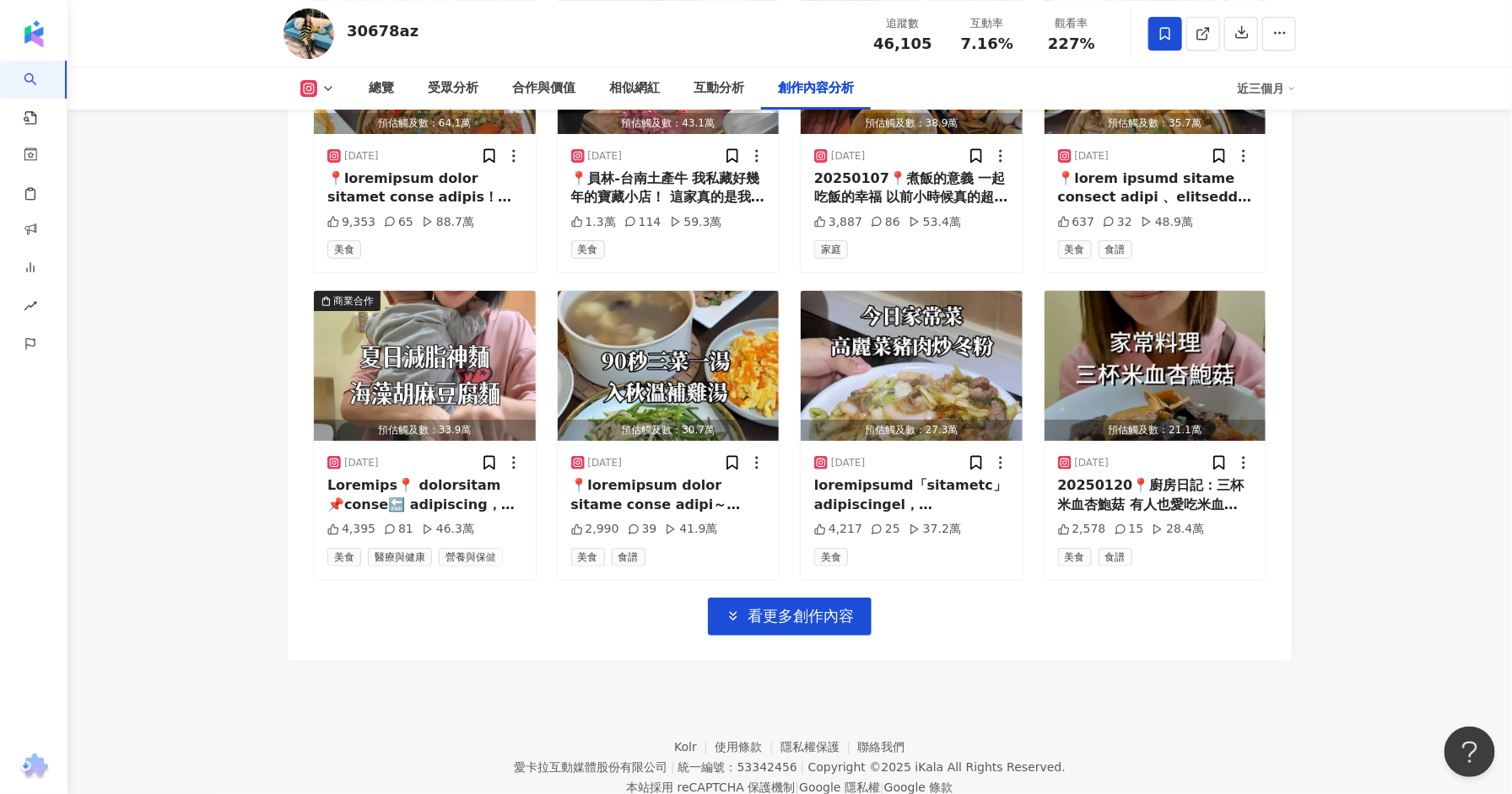
scroll to position [5803, 0]
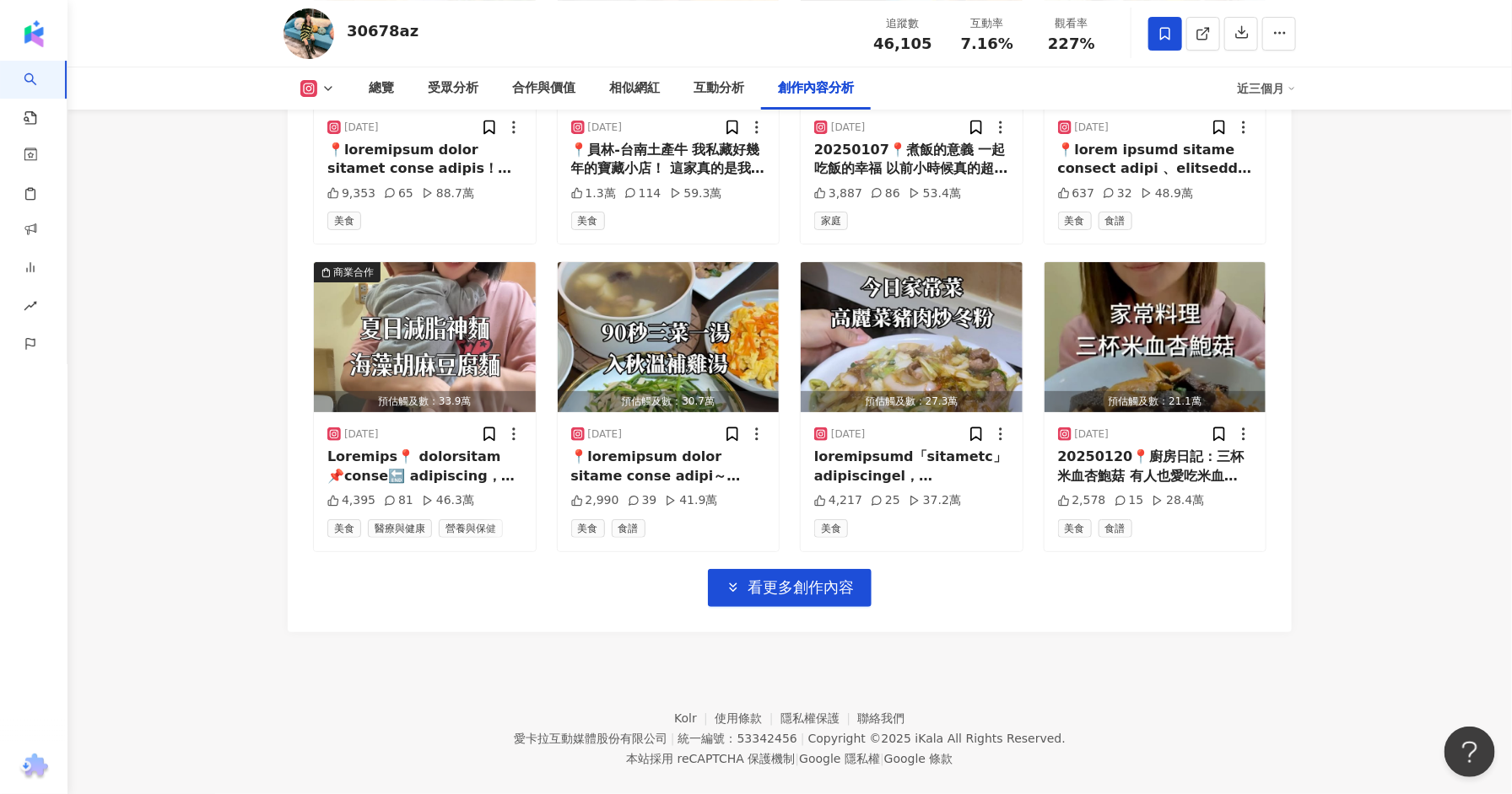
click at [761, 537] on div "預估觸及數：125.7萬 2024/12/13 📍土豆麵筋炒香菇 土豆麵筋搭配香菇用炒的竟然這麼下飯！ 一直都不喜歡菇味的我，找到了讓我吃的下香菇的方法了！ …" at bounding box center [789, 127] width 954 height 960
click at [805, 578] on span "看更多創作內容" at bounding box center [801, 587] width 106 height 18
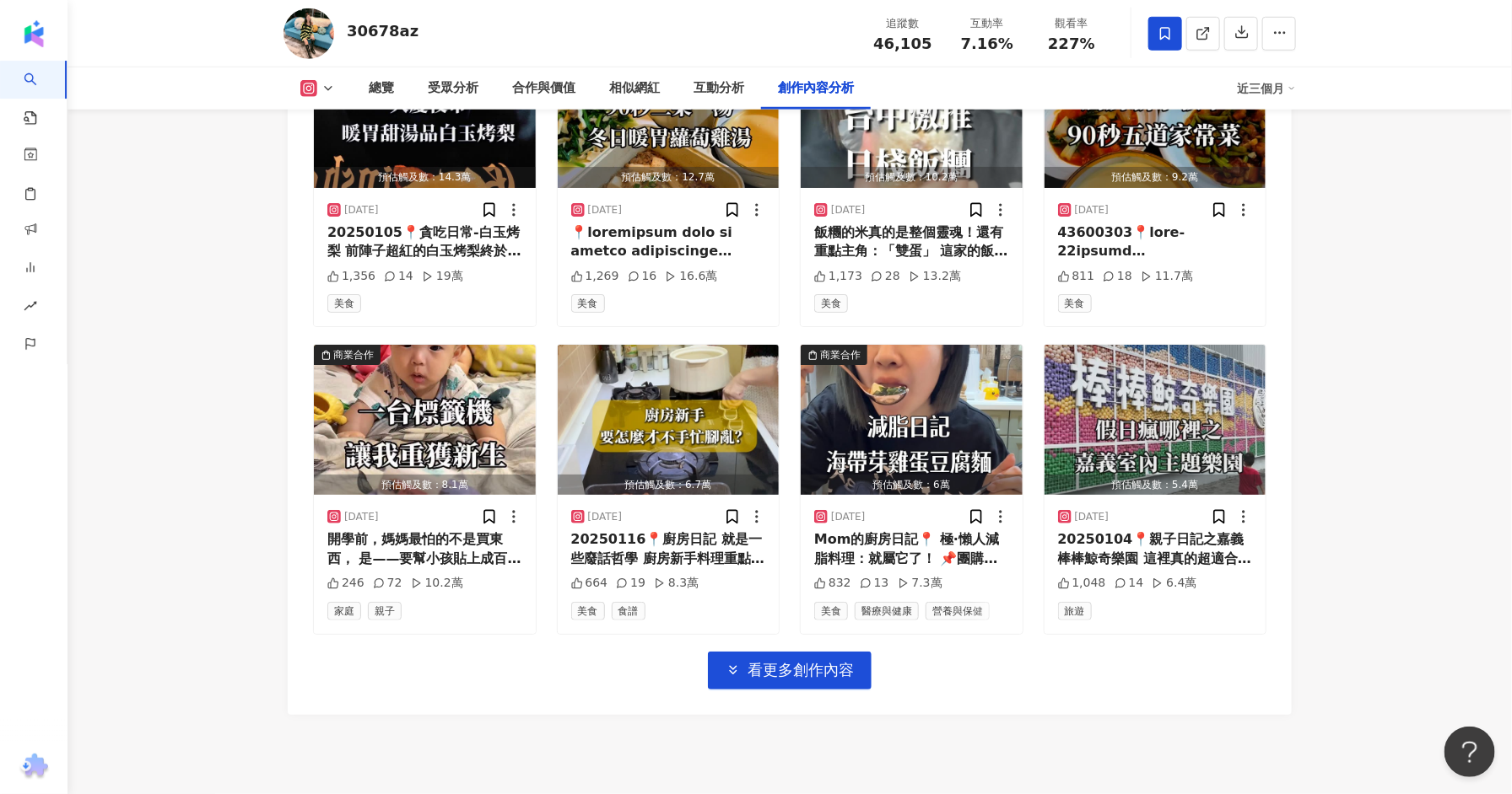
scroll to position [6721, 0]
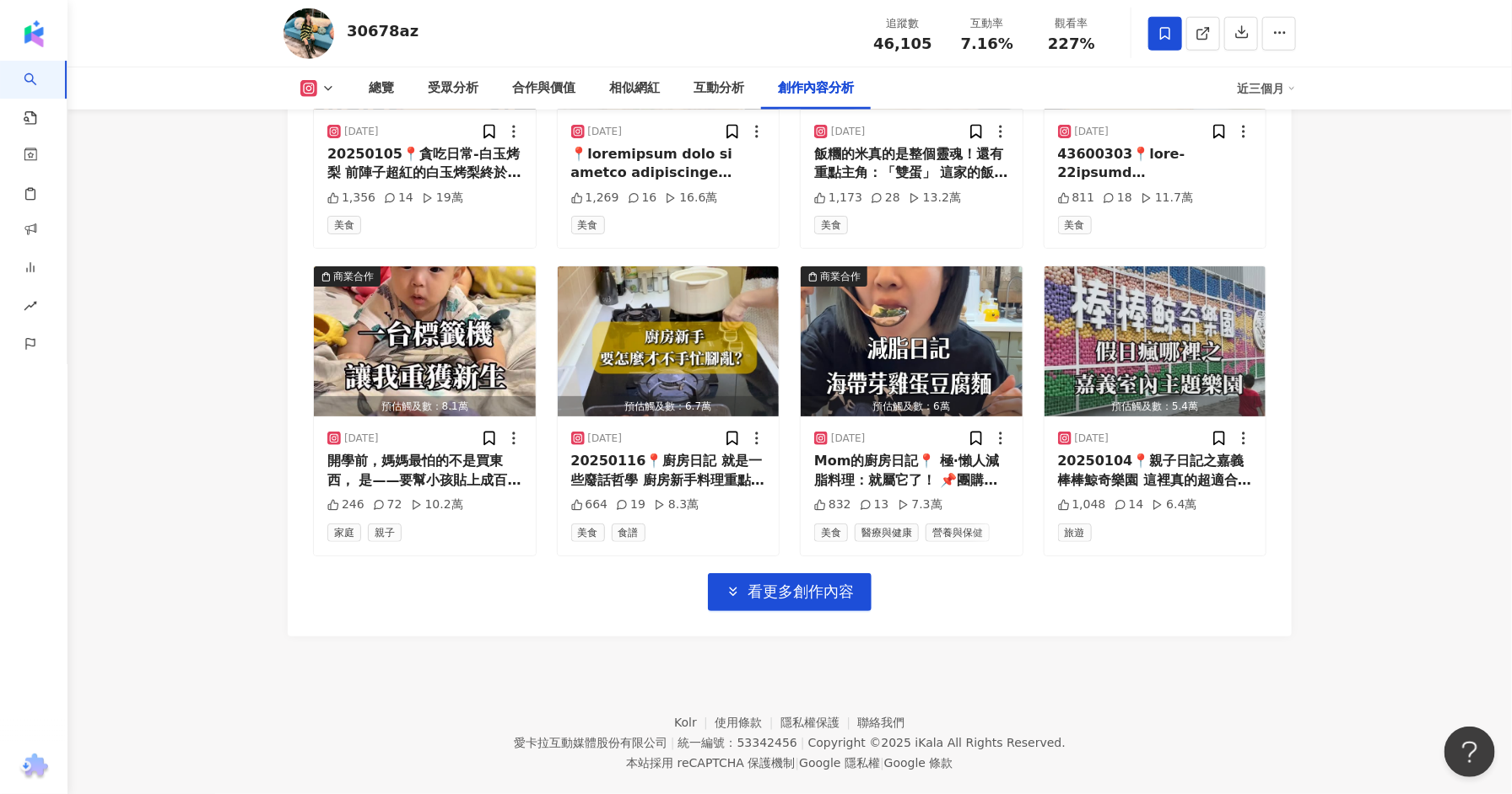
click at [781, 582] on span "看更多創作內容" at bounding box center [801, 591] width 106 height 18
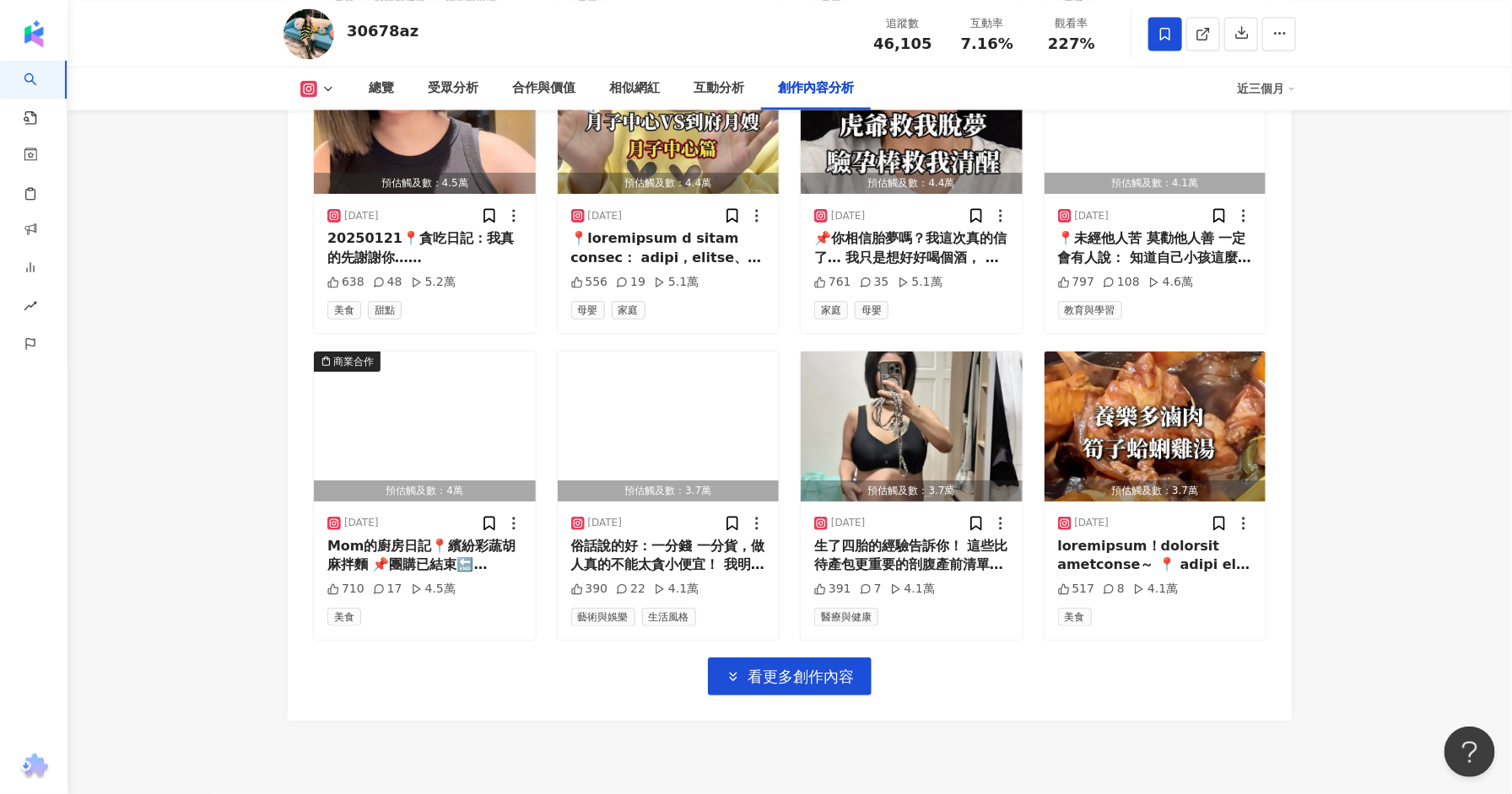
scroll to position [7639, 0]
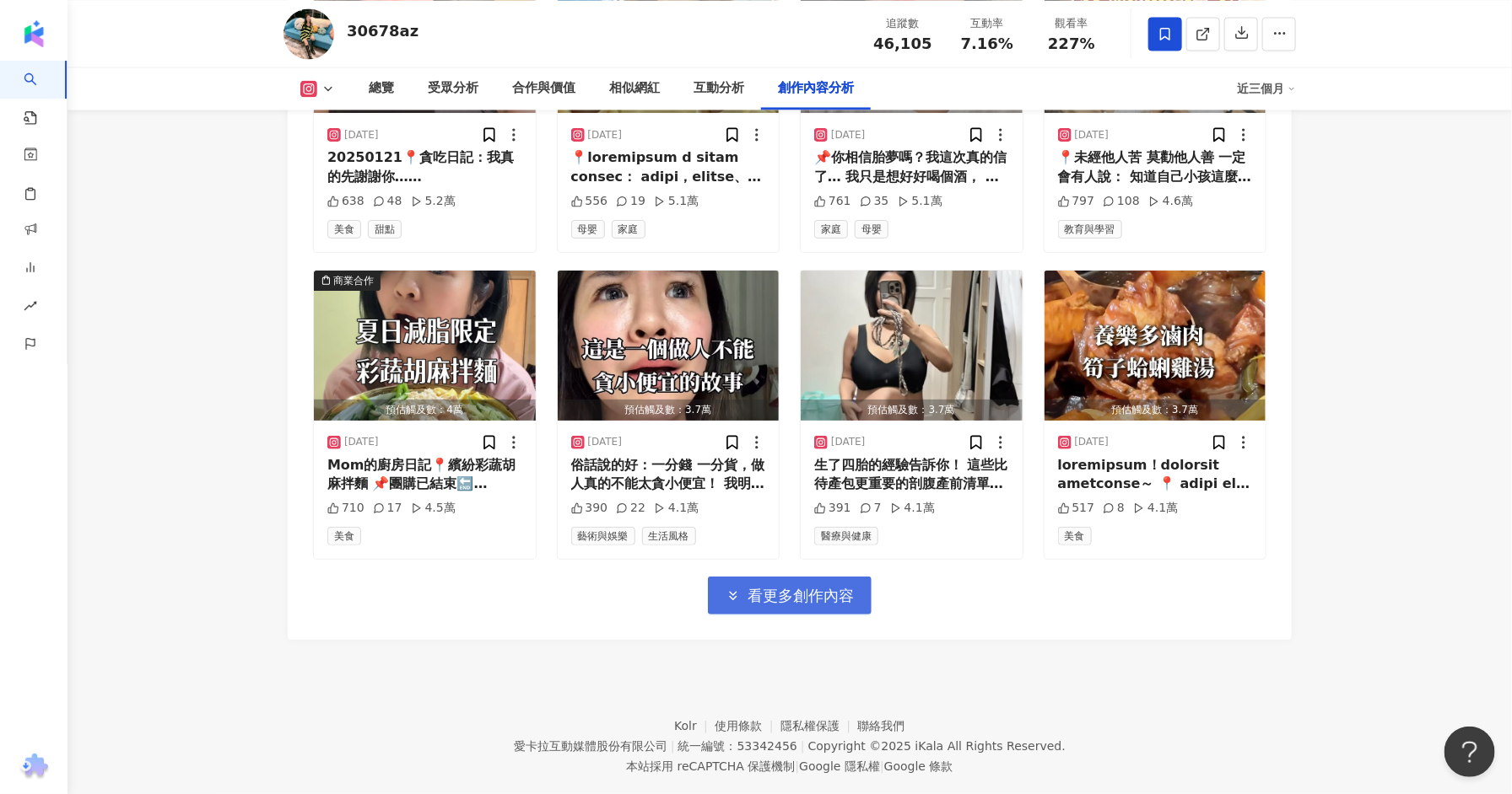
click at [752, 587] on span "看更多創作內容" at bounding box center [801, 595] width 106 height 18
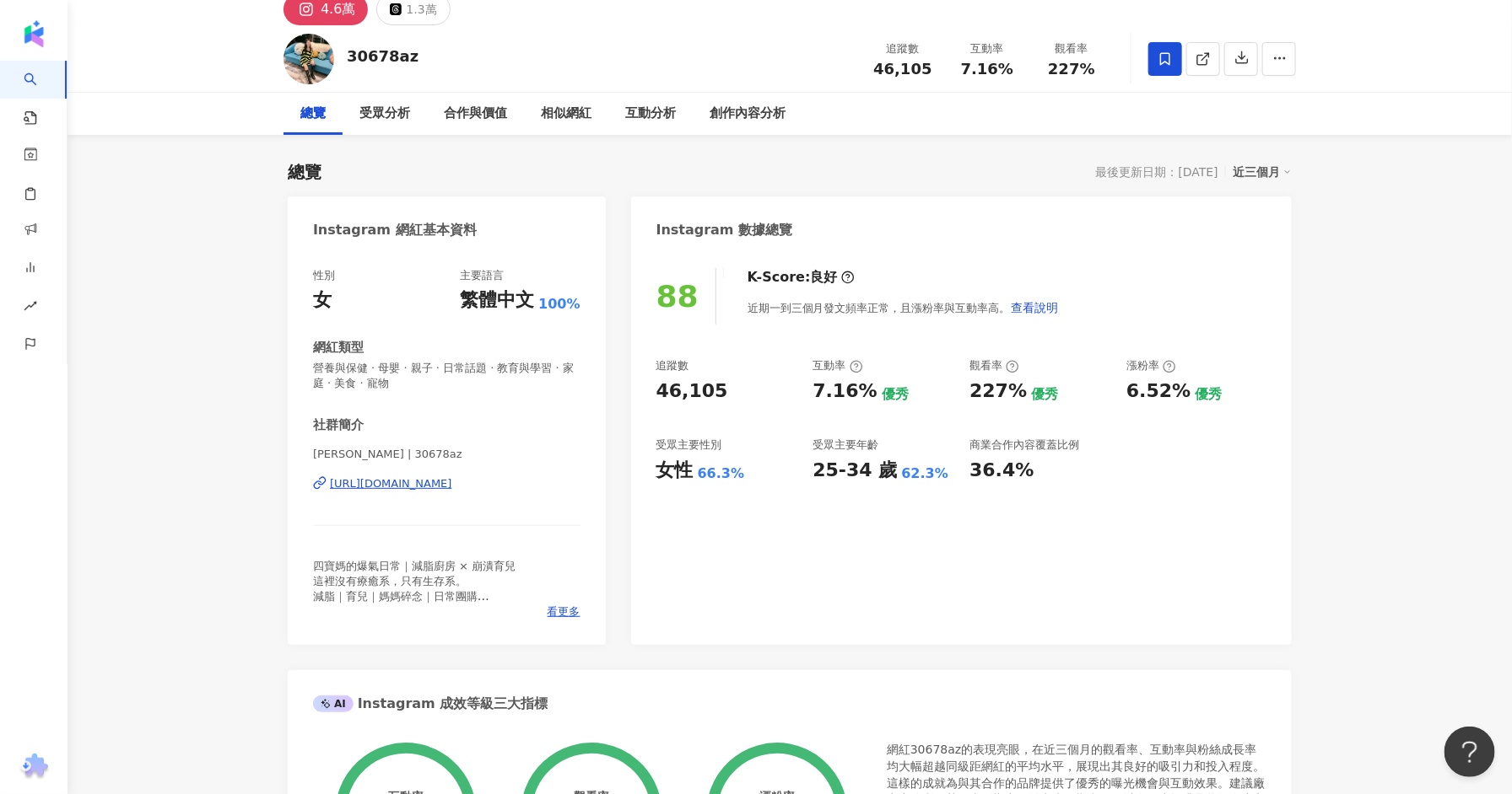
scroll to position [1, 0]
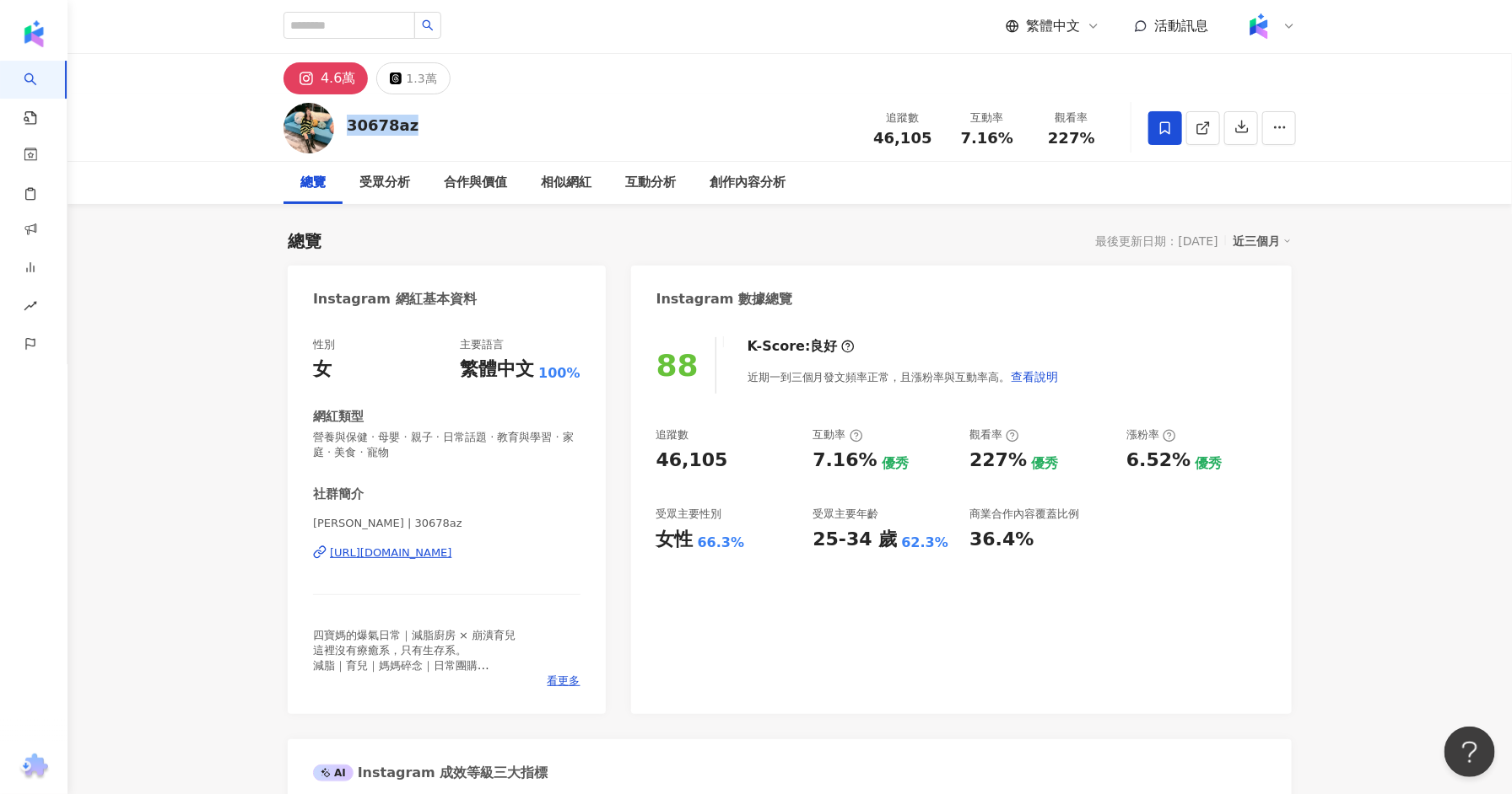
drag, startPoint x: 413, startPoint y: 124, endPoint x: 347, endPoint y: 127, distance: 66.1
click at [347, 127] on div "30678az 追蹤數 46,105 互動率 7.16% 觀看率 227%" at bounding box center [789, 127] width 1080 height 67
copy div "30678az"
click at [398, 543] on div "安軒 | 30678az https://www.instagram.com/30678az/" at bounding box center [446, 565] width 267 height 98
click at [443, 557] on div "https://www.instagram.com/30678az/" at bounding box center [392, 553] width 123 height 16
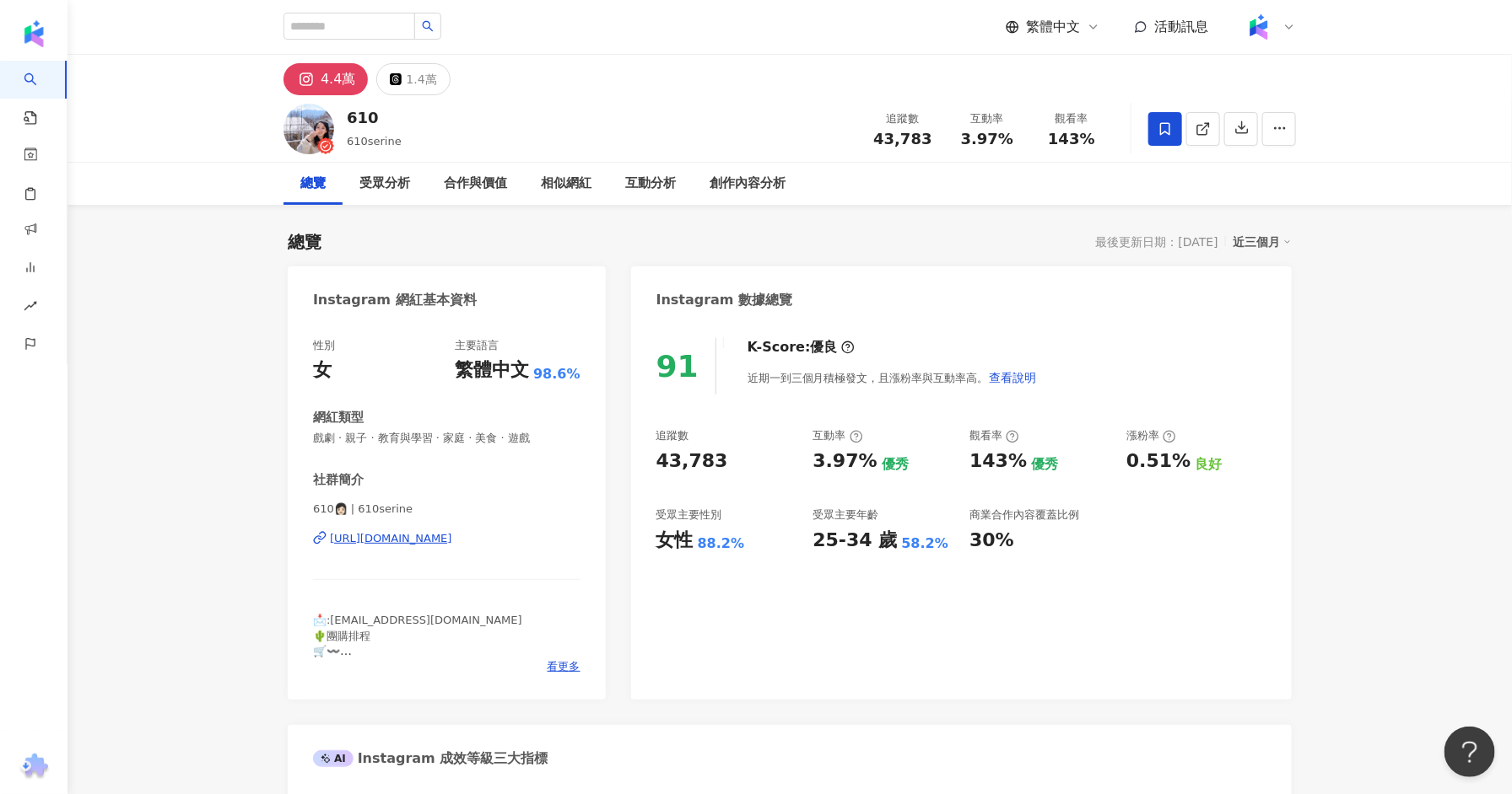
click at [473, 528] on div "610👩🏻 | 610serine [URL][DOMAIN_NAME]" at bounding box center [446, 551] width 267 height 98
click at [452, 537] on div "[URL][DOMAIN_NAME]" at bounding box center [392, 539] width 123 height 16
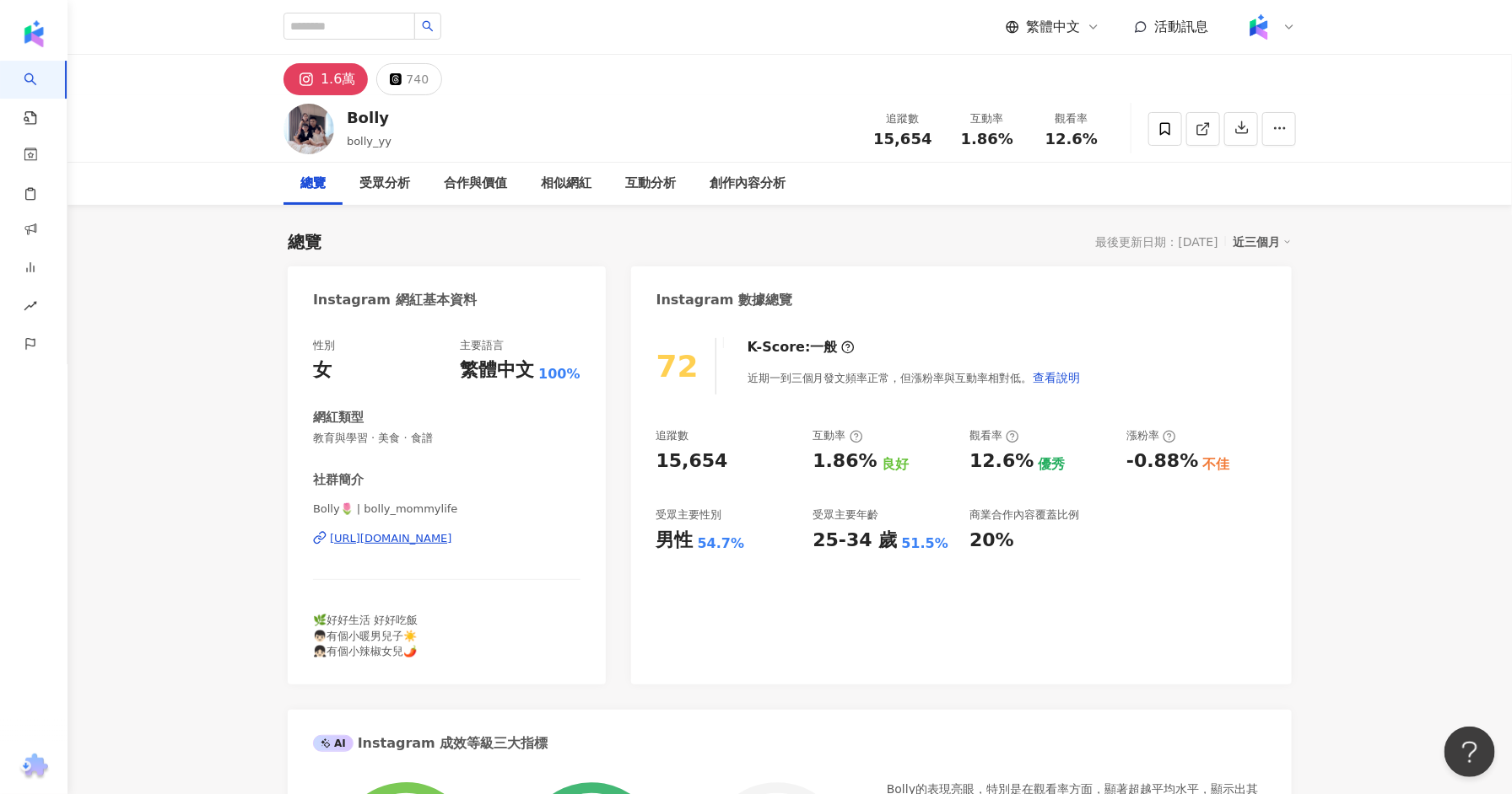
click at [417, 541] on div "https://www.instagram.com/bolly_mommylife/" at bounding box center [392, 539] width 123 height 16
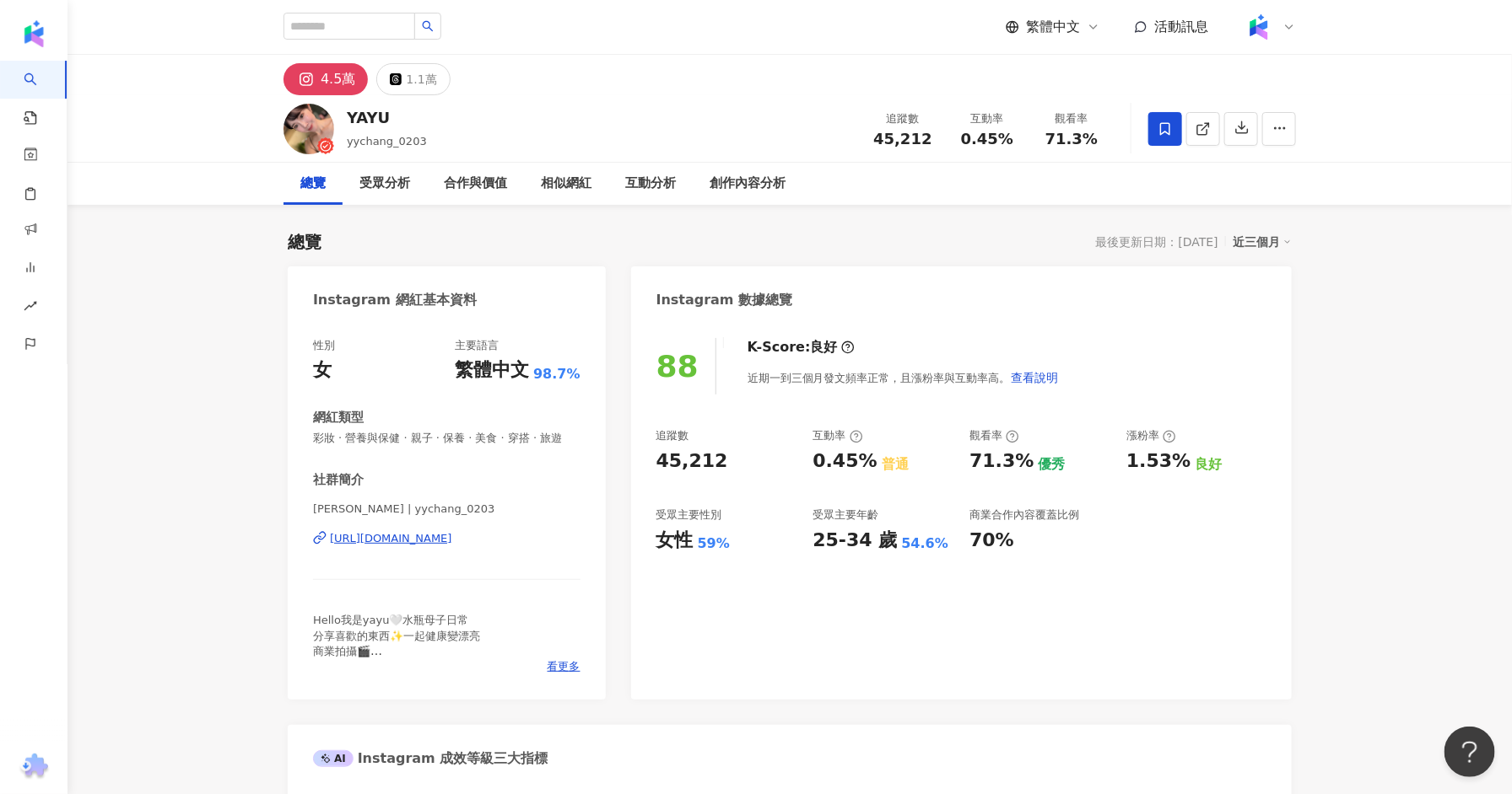
click at [452, 537] on div "https://www.instagram.com/yychang_0203/" at bounding box center [392, 539] width 123 height 16
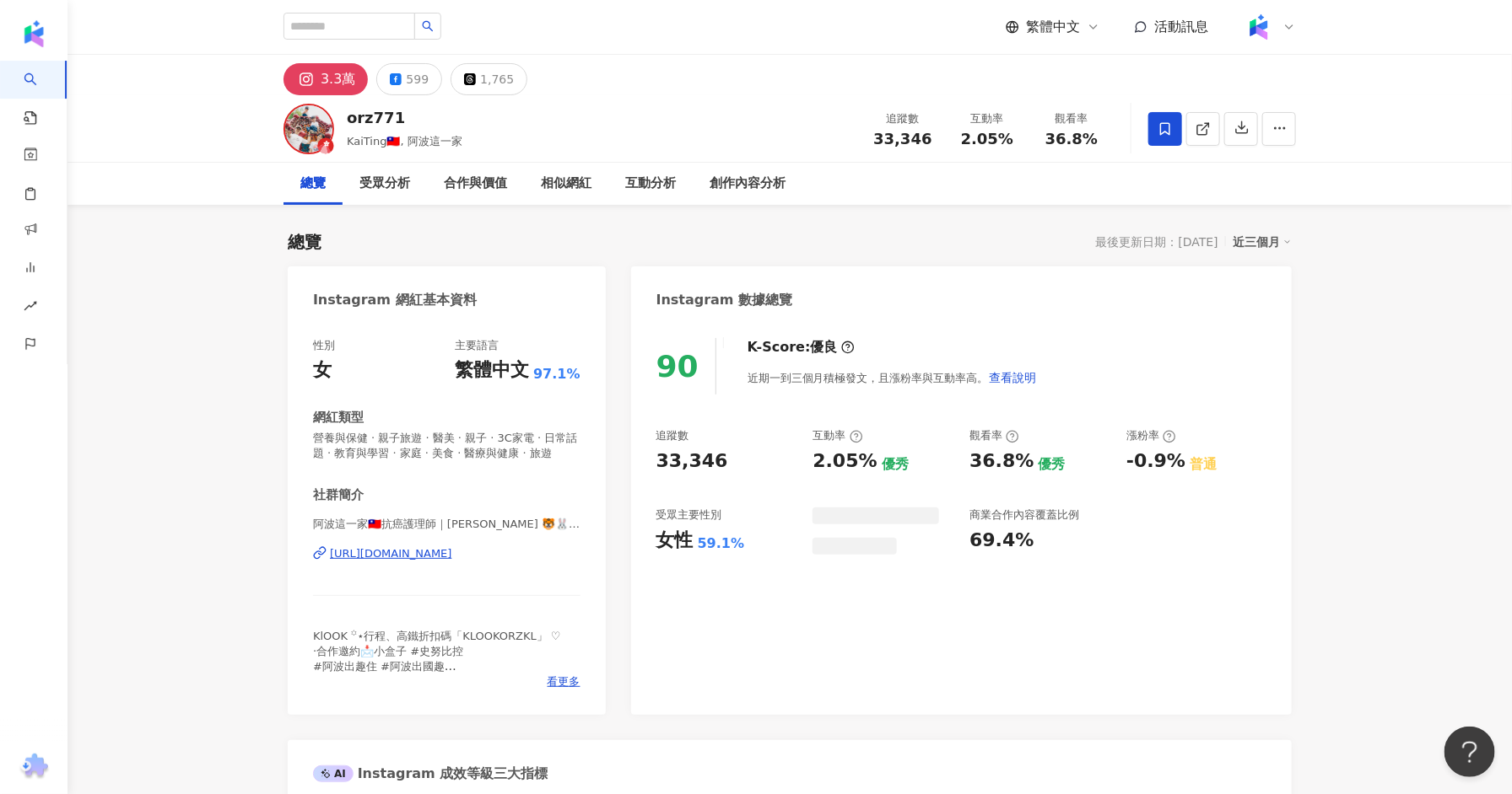
click at [452, 559] on div "[URL][DOMAIN_NAME]" at bounding box center [392, 554] width 123 height 16
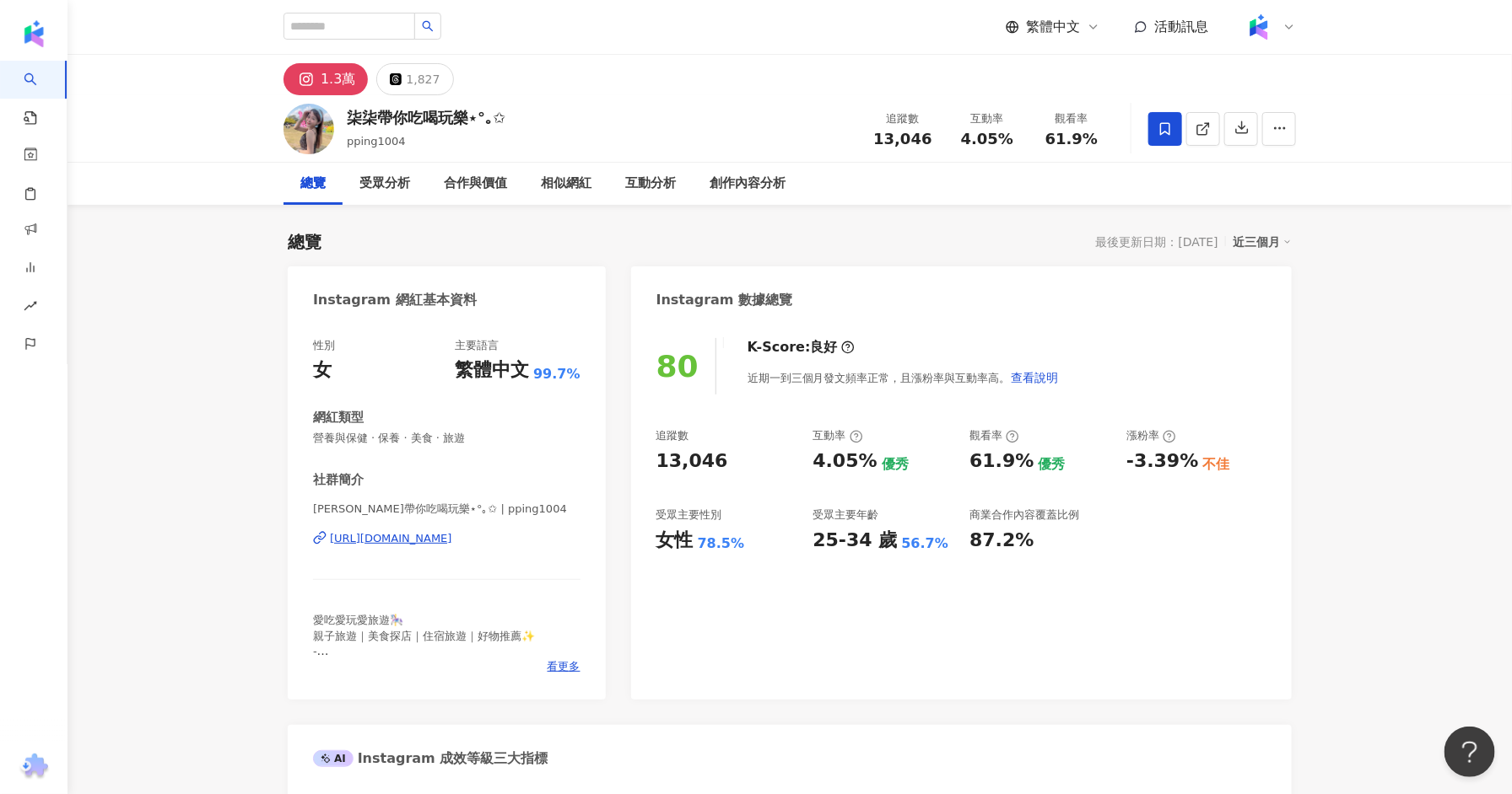
click at [482, 529] on div "[PERSON_NAME]帶你吃喝玩樂⋆°｡✩ | pping1004 [URL][DOMAIN_NAME]" at bounding box center [446, 551] width 267 height 98
click at [452, 540] on div "[URL][DOMAIN_NAME]" at bounding box center [392, 539] width 123 height 16
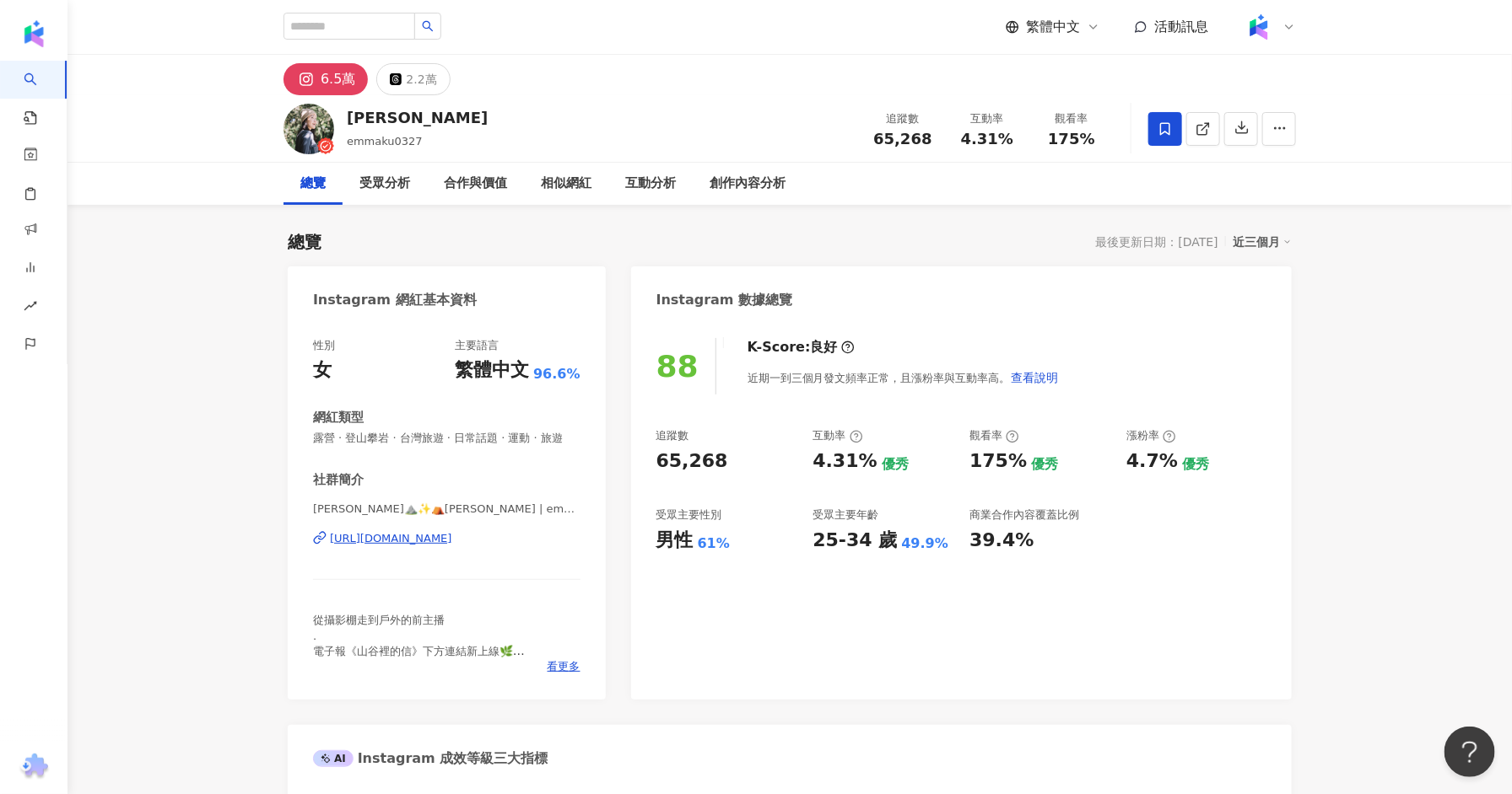
click at [408, 544] on div "https://www.instagram.com/emmaku0327/" at bounding box center [392, 539] width 123 height 16
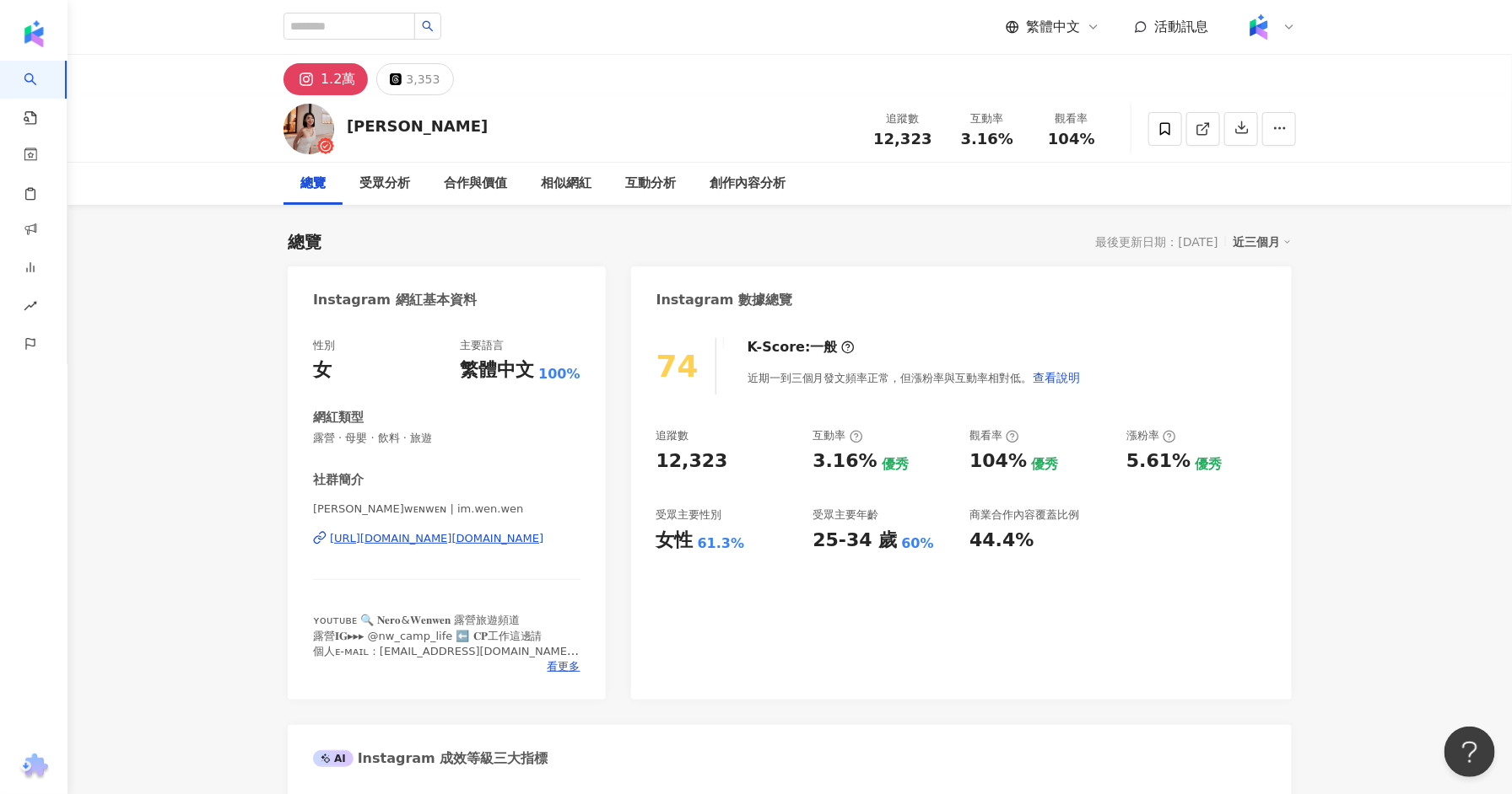
click at [482, 537] on div "https://www.instagram.com/im.wen.wen/" at bounding box center [437, 539] width 214 height 16
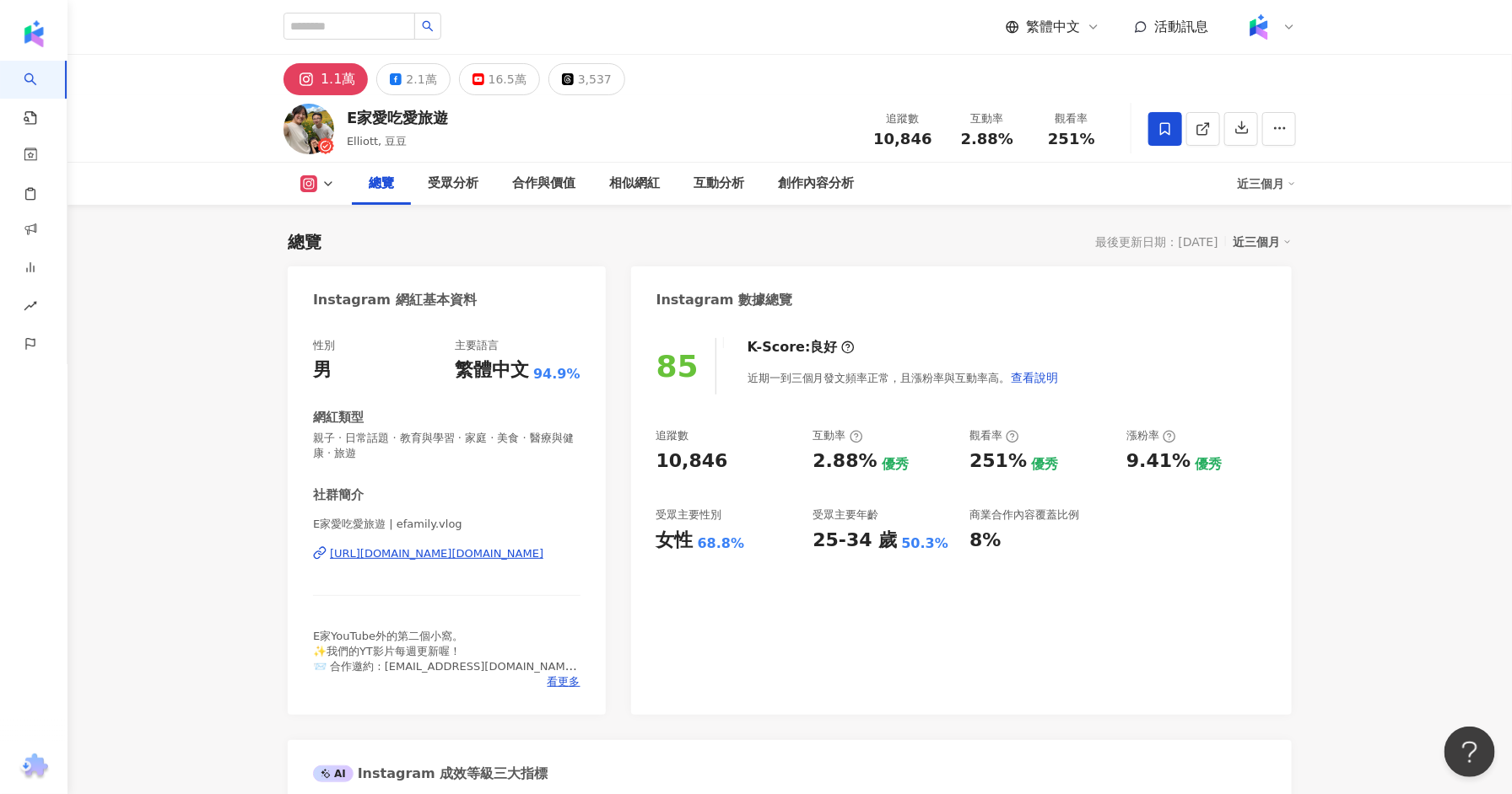
click at [464, 558] on div "[URL][DOMAIN_NAME][DOMAIN_NAME]" at bounding box center [437, 554] width 214 height 16
